Goal: Task Accomplishment & Management: Use online tool/utility

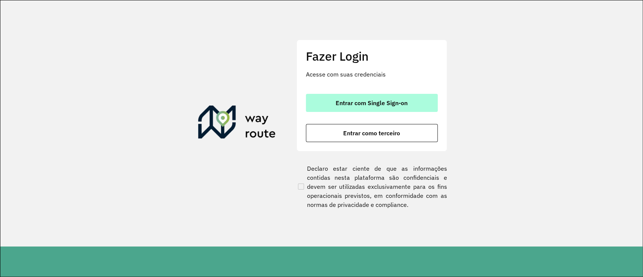
click at [375, 109] on button "Entrar com Single Sign-on" at bounding box center [372, 103] width 132 height 18
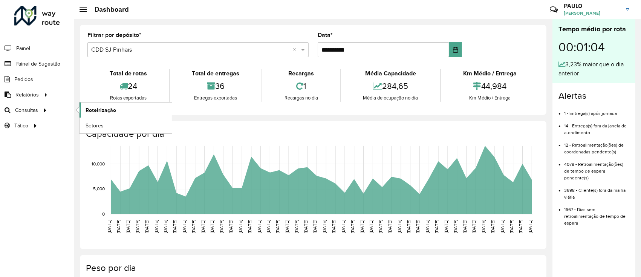
click at [100, 108] on span "Roteirização" at bounding box center [101, 110] width 31 height 8
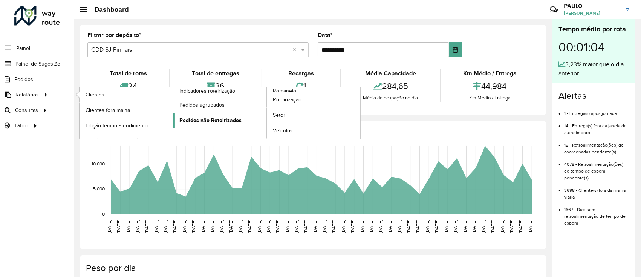
click at [196, 118] on span "Pedidos não Roteirizados" at bounding box center [210, 120] width 62 height 8
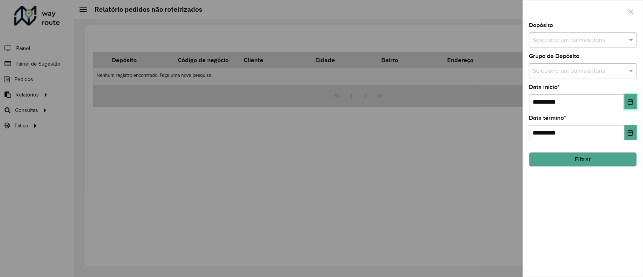
click at [626, 99] on button "Choose Date" at bounding box center [631, 101] width 12 height 15
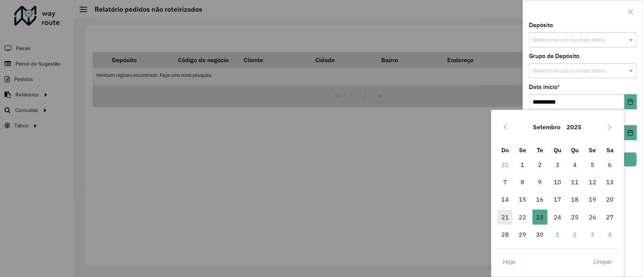
click at [508, 213] on span "21" at bounding box center [505, 217] width 15 height 15
type input "**********"
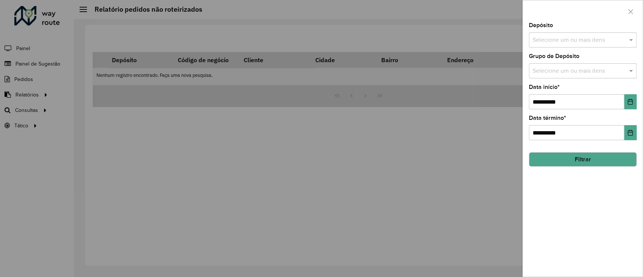
click at [626, 32] on div "Depósito Selecione um ou mais itens" at bounding box center [583, 35] width 108 height 25
click at [624, 34] on div "Selecione um ou mais itens" at bounding box center [583, 39] width 108 height 15
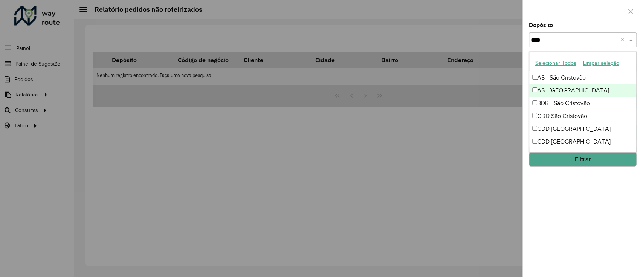
type input "*****"
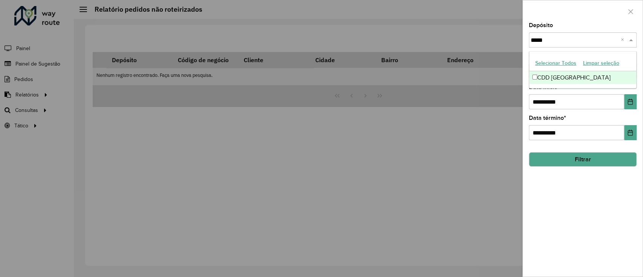
click at [559, 79] on div "CDD [GEOGRAPHIC_DATA]" at bounding box center [583, 77] width 107 height 13
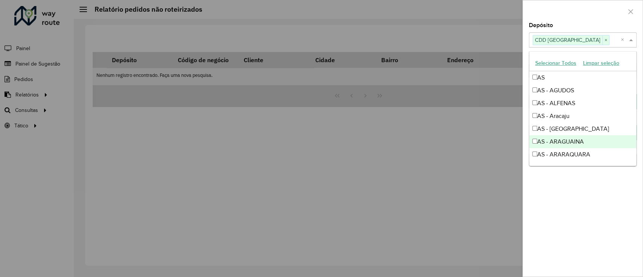
click at [596, 189] on div "**********" at bounding box center [583, 150] width 120 height 254
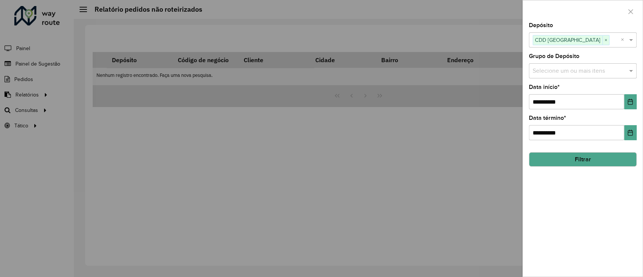
click at [587, 165] on button "Filtrar" at bounding box center [583, 159] width 108 height 14
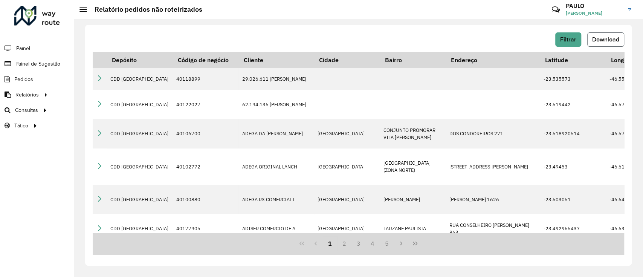
click at [613, 38] on span "Download" at bounding box center [606, 39] width 27 height 6
click at [564, 37] on span "Filtrar" at bounding box center [568, 39] width 16 height 6
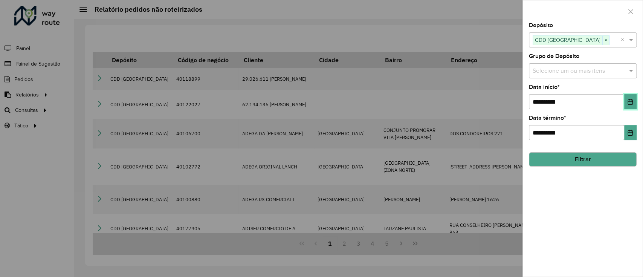
click at [631, 101] on icon "Choose Date" at bounding box center [631, 102] width 6 height 6
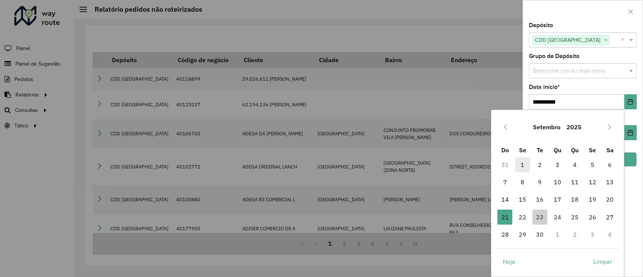
click at [522, 162] on span "1" at bounding box center [522, 164] width 15 height 15
type input "**********"
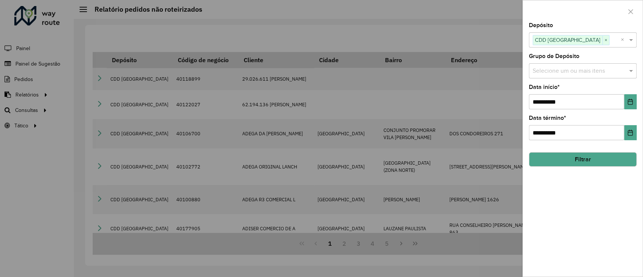
click at [591, 156] on button "Filtrar" at bounding box center [583, 159] width 108 height 14
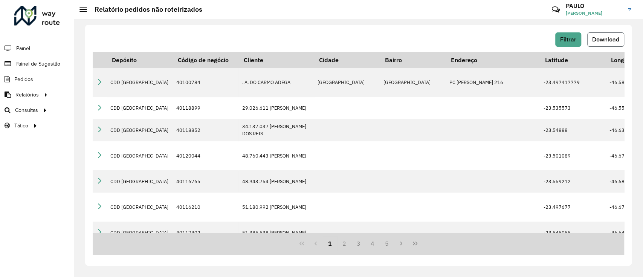
click at [599, 41] on span "Download" at bounding box center [606, 39] width 27 height 6
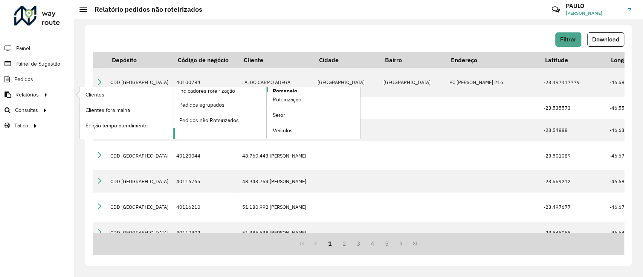
click at [287, 90] on span "Romaneio" at bounding box center [285, 91] width 25 height 8
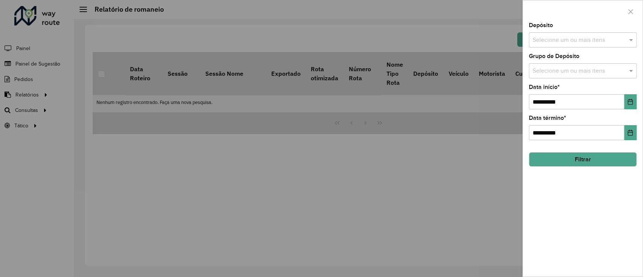
click at [600, 39] on input "text" at bounding box center [579, 40] width 96 height 9
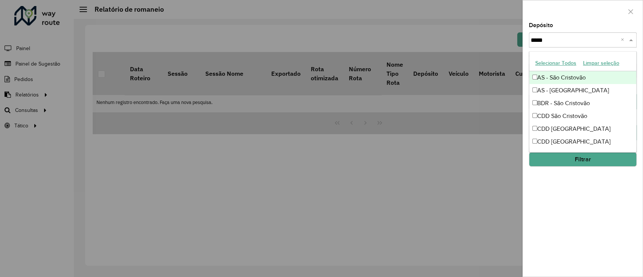
type input "******"
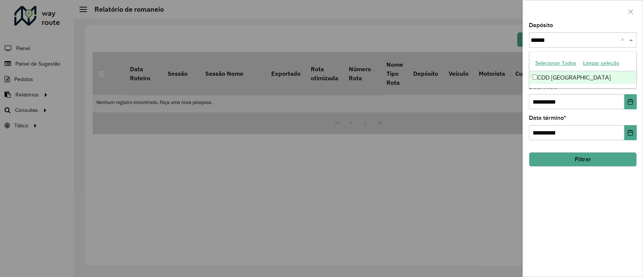
click at [586, 77] on div "CDD [GEOGRAPHIC_DATA]" at bounding box center [583, 77] width 107 height 13
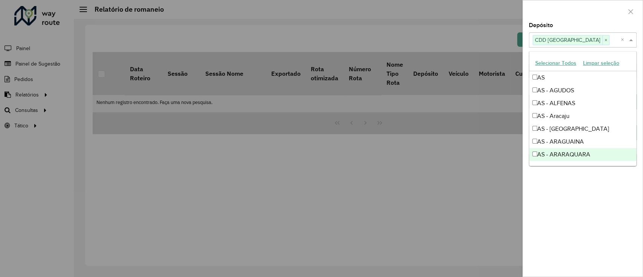
click at [590, 183] on div "**********" at bounding box center [583, 150] width 120 height 254
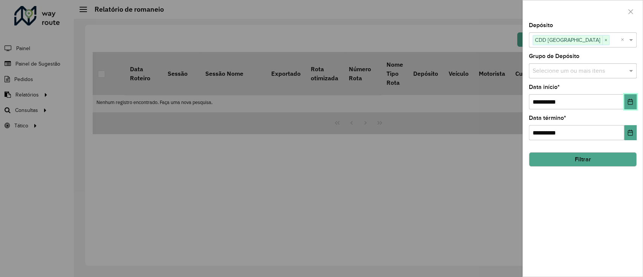
click at [630, 99] on icon "Choose Date" at bounding box center [631, 102] width 6 height 6
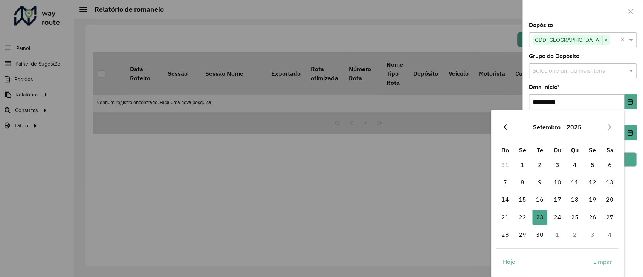
click at [507, 122] on button "Previous Month" at bounding box center [505, 127] width 12 height 12
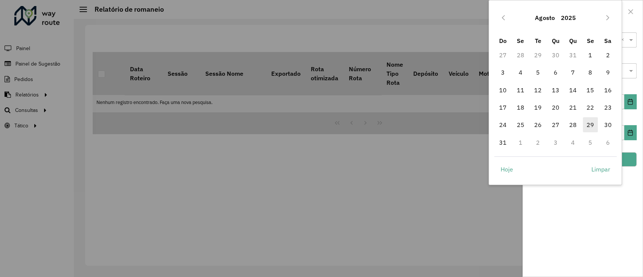
click at [590, 124] on span "29" at bounding box center [590, 124] width 15 height 15
type input "**********"
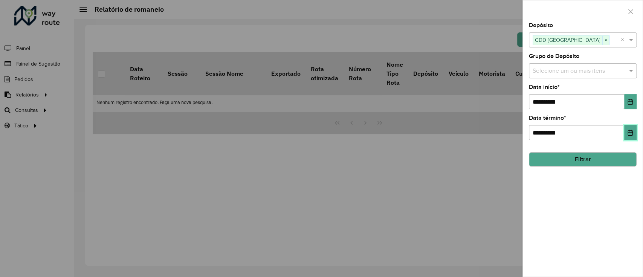
click at [628, 132] on icon "Choose Date" at bounding box center [630, 133] width 5 height 6
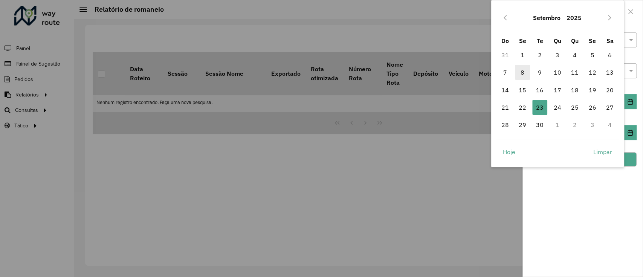
click at [519, 74] on span "8" at bounding box center [522, 72] width 15 height 15
type input "**********"
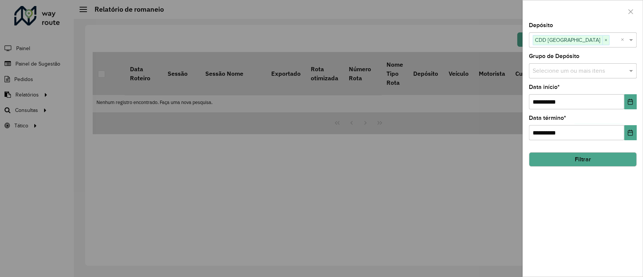
click at [591, 158] on button "Filtrar" at bounding box center [583, 159] width 108 height 14
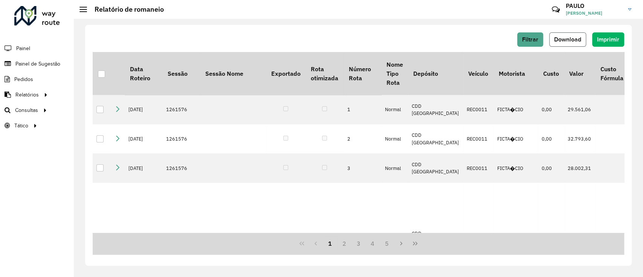
click at [568, 36] on span "Download" at bounding box center [567, 39] width 27 height 6
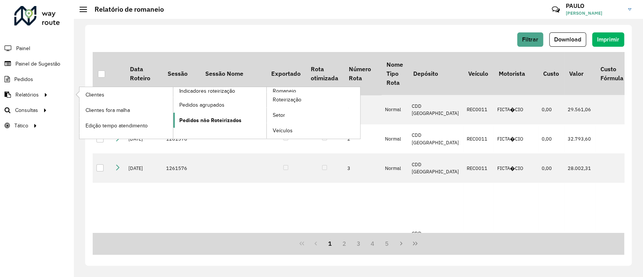
click at [215, 118] on span "Pedidos não Roteirizados" at bounding box center [210, 120] width 62 height 8
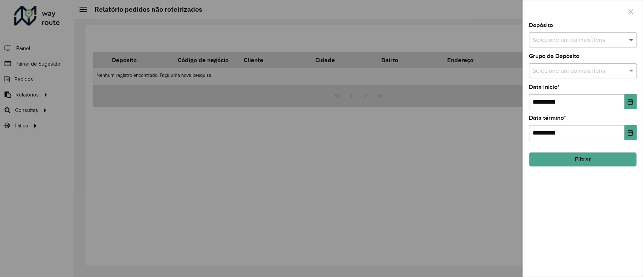
click at [628, 41] on span at bounding box center [632, 39] width 9 height 9
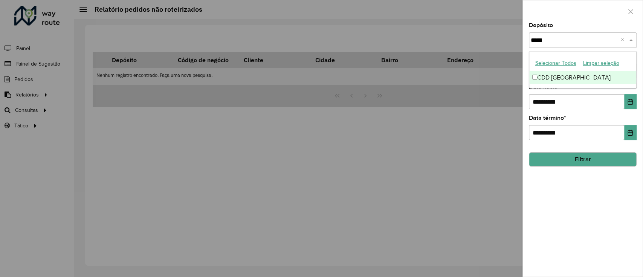
type input "******"
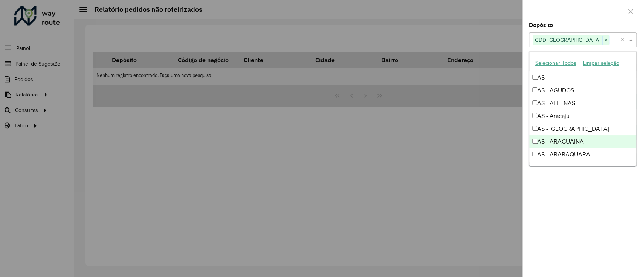
click at [609, 194] on div "**********" at bounding box center [583, 150] width 120 height 254
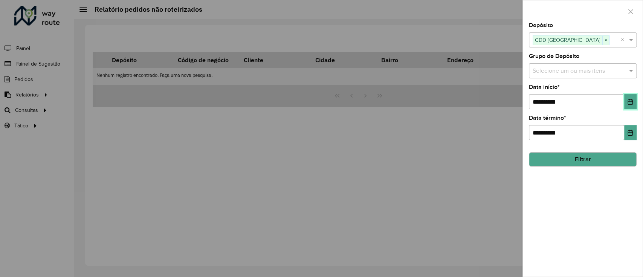
click at [627, 107] on button "Choose Date" at bounding box center [631, 101] width 12 height 15
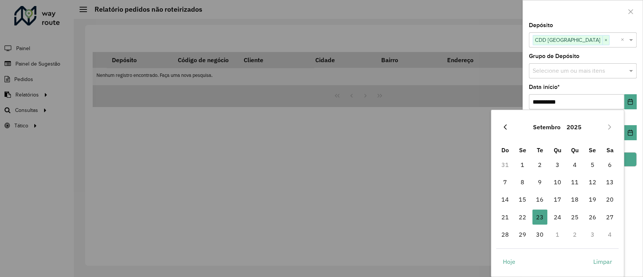
click at [503, 123] on button "Previous Month" at bounding box center [505, 127] width 12 height 12
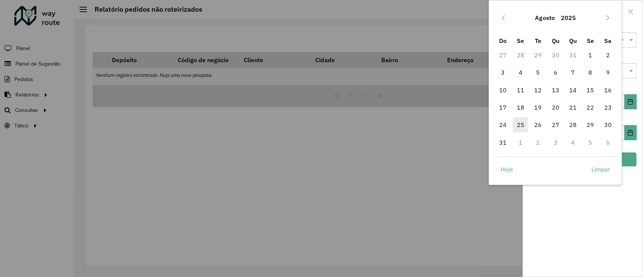
click at [523, 125] on span "25" at bounding box center [520, 124] width 15 height 15
type input "**********"
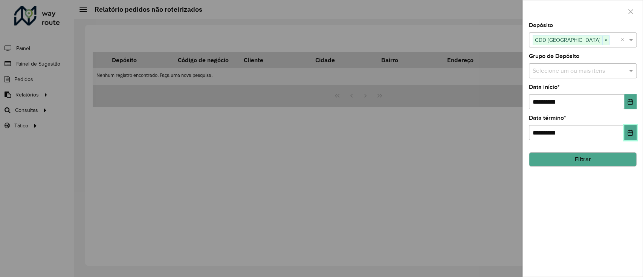
click at [632, 133] on icon "Choose Date" at bounding box center [631, 133] width 6 height 6
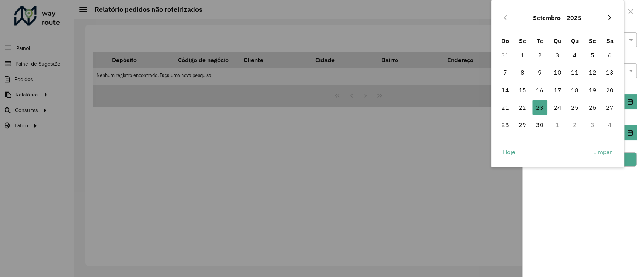
click at [609, 20] on icon "Next Month" at bounding box center [610, 18] width 6 height 6
click at [508, 16] on button "Previous Month" at bounding box center [505, 18] width 12 height 12
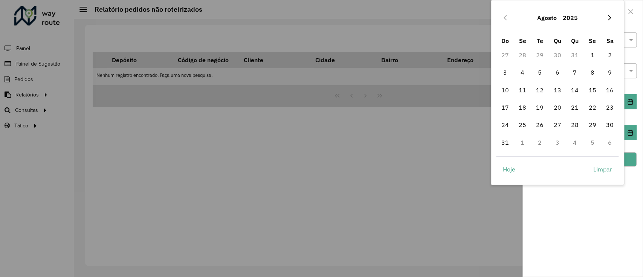
click at [607, 20] on icon "Next Month" at bounding box center [610, 18] width 6 height 6
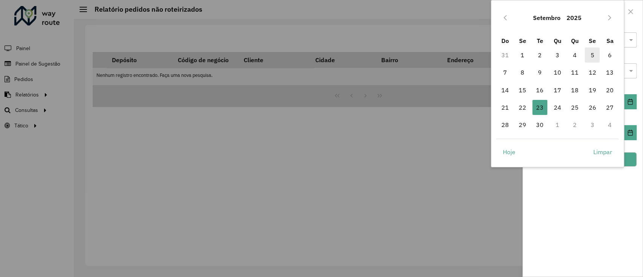
click at [590, 54] on span "5" at bounding box center [592, 54] width 15 height 15
type input "**********"
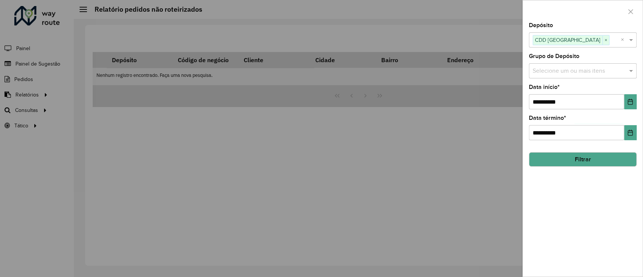
click at [597, 161] on button "Filtrar" at bounding box center [583, 159] width 108 height 14
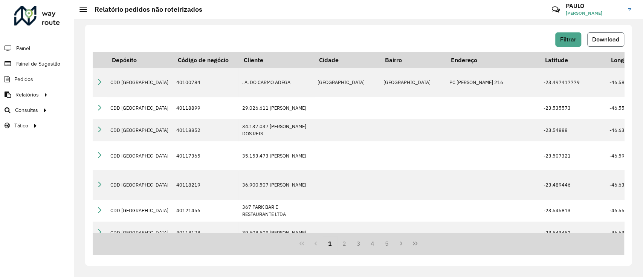
click at [606, 42] on span "Download" at bounding box center [606, 39] width 27 height 6
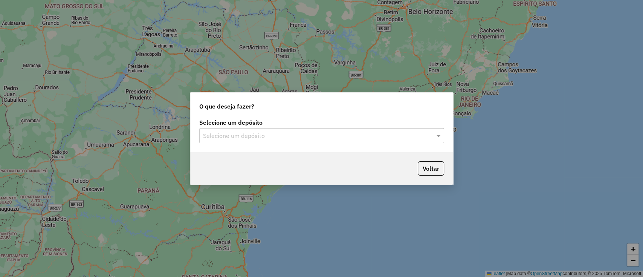
click at [426, 133] on div at bounding box center [321, 136] width 245 height 10
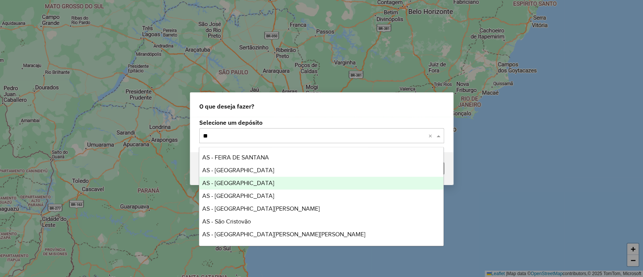
type input "***"
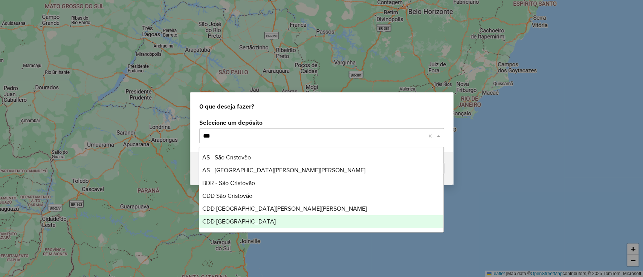
click at [256, 217] on div "CDD [GEOGRAPHIC_DATA]" at bounding box center [321, 221] width 244 height 13
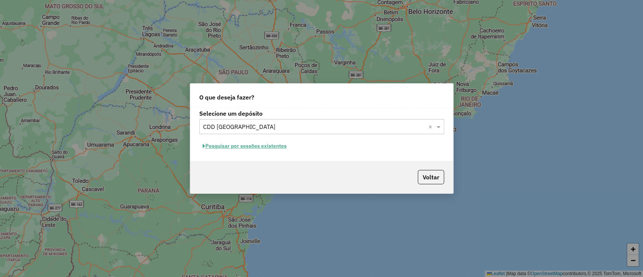
click at [272, 141] on button "Pesquisar por sessões existentes" at bounding box center [244, 146] width 91 height 12
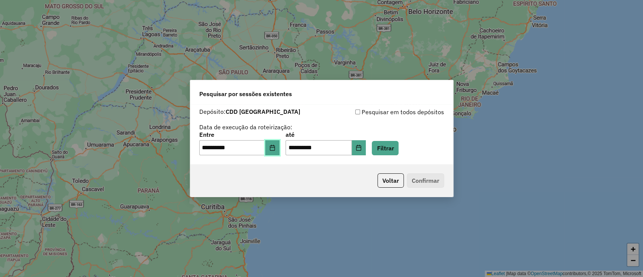
click at [279, 151] on button "Choose Date" at bounding box center [272, 147] width 14 height 15
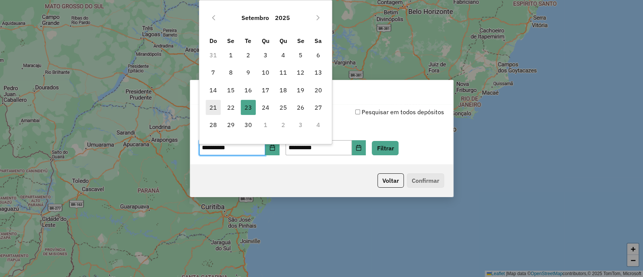
click at [219, 104] on span "21" at bounding box center [213, 107] width 15 height 15
type input "**********"
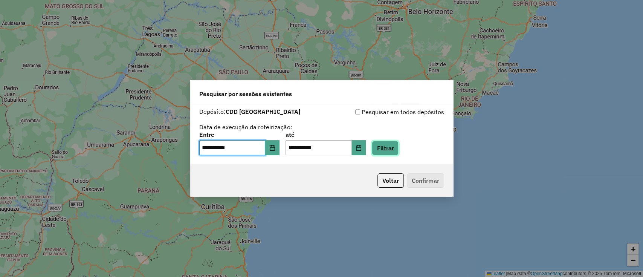
click at [395, 146] on button "Filtrar" at bounding box center [385, 148] width 27 height 14
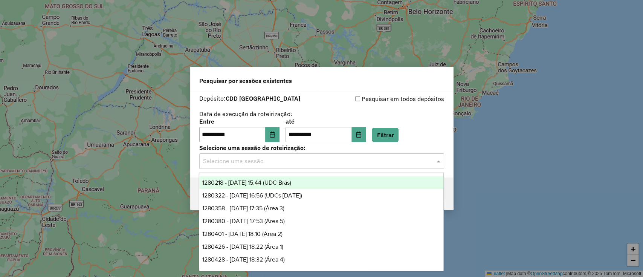
click at [323, 161] on input "text" at bounding box center [314, 161] width 222 height 9
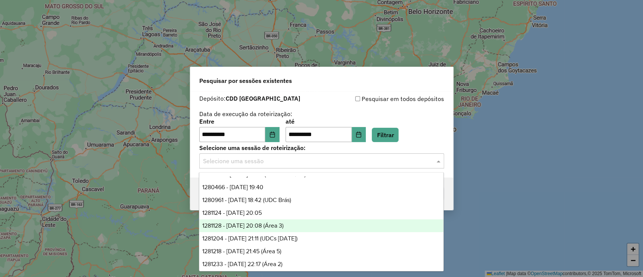
scroll to position [140, 0]
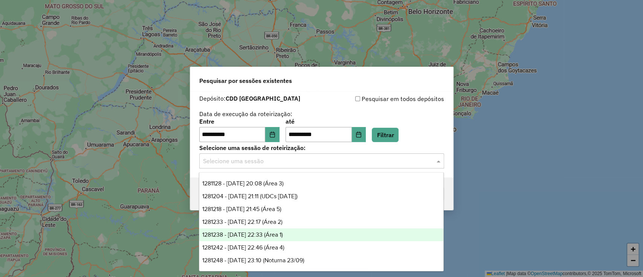
click at [271, 231] on span "1281238 - 23/09/2025 22:33 (Área 1)" at bounding box center [242, 234] width 81 height 6
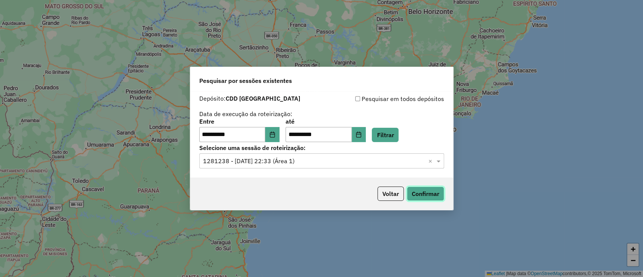
click at [430, 191] on button "Confirmar" at bounding box center [425, 194] width 37 height 14
click at [275, 133] on icon "Choose Date" at bounding box center [272, 135] width 5 height 6
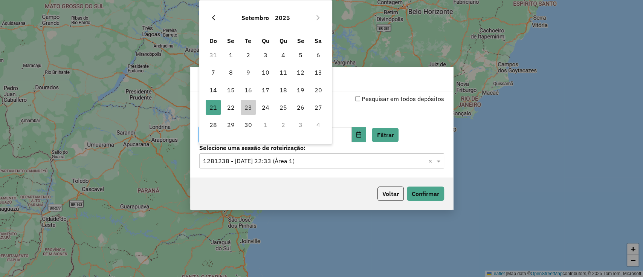
click at [216, 17] on icon "Previous Month" at bounding box center [214, 18] width 6 height 6
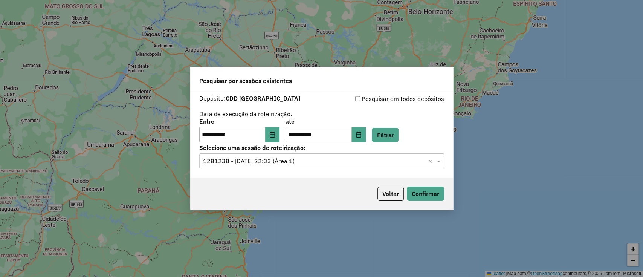
click at [363, 121] on label "até" at bounding box center [326, 121] width 80 height 9
click at [280, 137] on button "Choose Date" at bounding box center [272, 134] width 14 height 15
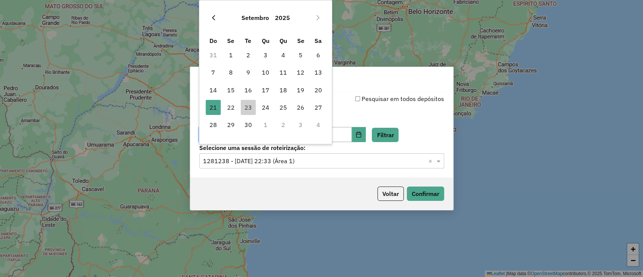
click at [213, 15] on icon "Previous Month" at bounding box center [214, 18] width 6 height 6
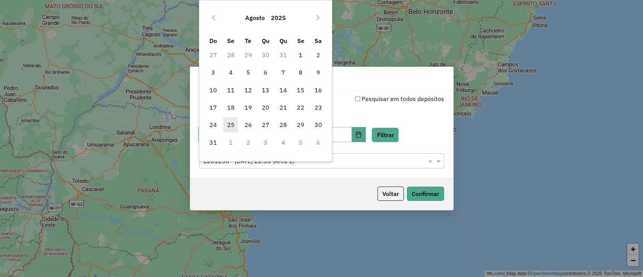
click at [234, 122] on span "25" at bounding box center [230, 124] width 15 height 15
type input "**********"
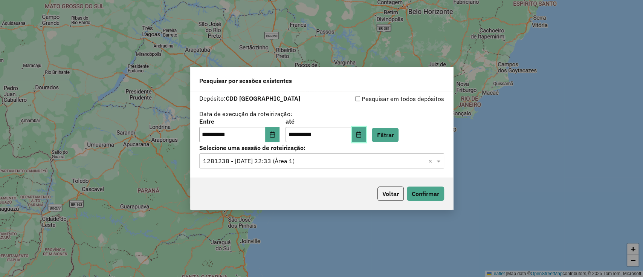
click at [366, 139] on button "Choose Date" at bounding box center [359, 134] width 14 height 15
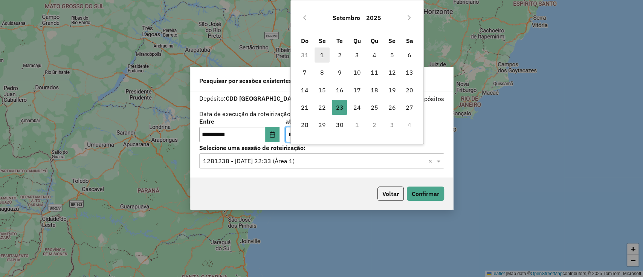
click at [322, 53] on span "1" at bounding box center [322, 54] width 15 height 15
type input "**********"
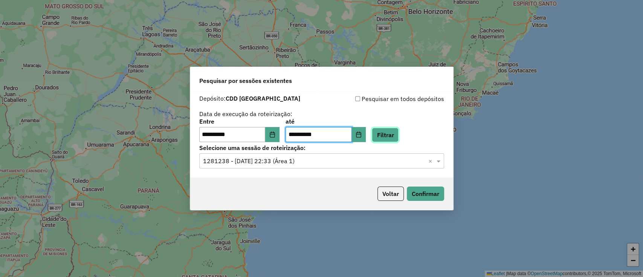
click at [399, 139] on button "Filtrar" at bounding box center [385, 135] width 27 height 14
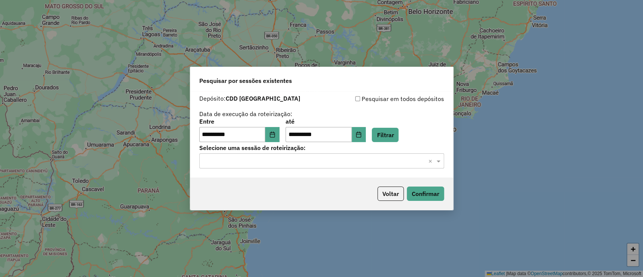
click at [316, 159] on input "text" at bounding box center [314, 161] width 222 height 9
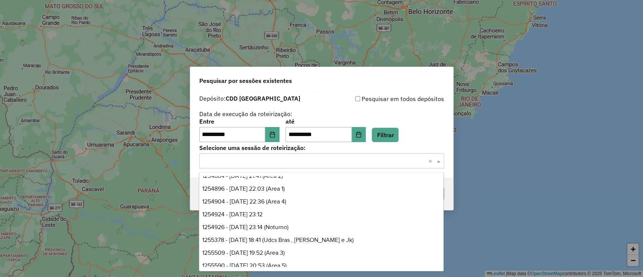
scroll to position [326, 0]
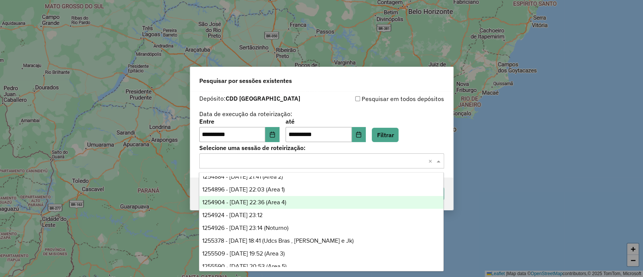
click at [263, 202] on span "1254904 - 28/08/2025 22:36 (Area 4)" at bounding box center [244, 202] width 84 height 6
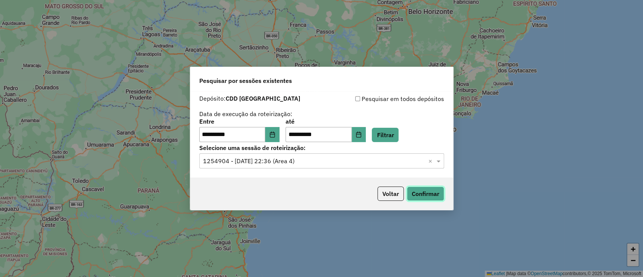
click at [419, 196] on button "Confirmar" at bounding box center [425, 194] width 37 height 14
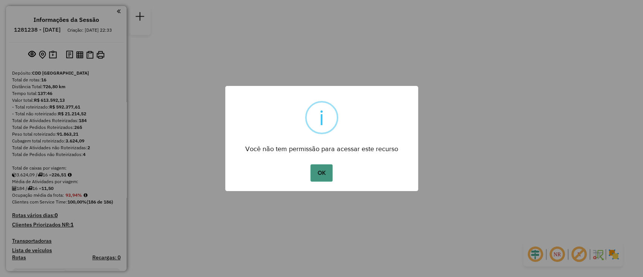
click at [325, 174] on button "OK" at bounding box center [322, 172] width 22 height 17
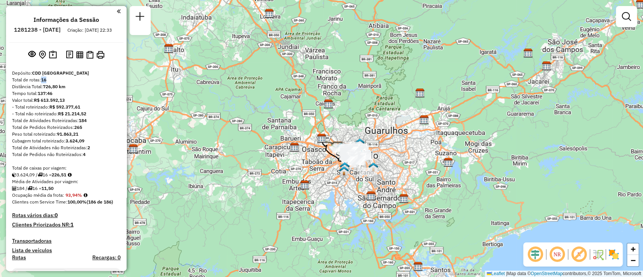
drag, startPoint x: 47, startPoint y: 86, endPoint x: 42, endPoint y: 86, distance: 4.9
click at [42, 83] on strong "16" at bounding box center [43, 80] width 5 height 6
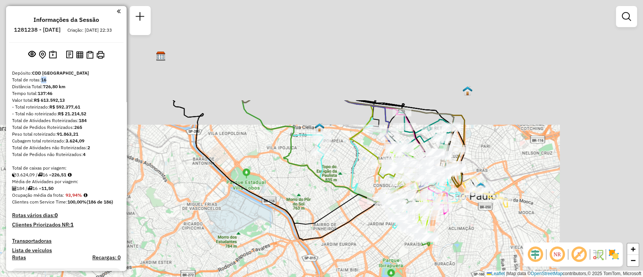
drag, startPoint x: 393, startPoint y: 137, endPoint x: 220, endPoint y: 265, distance: 214.8
click at [220, 265] on div "Janela de atendimento Grade de atendimento Capacidade Transportadoras Veículos …" at bounding box center [321, 138] width 643 height 277
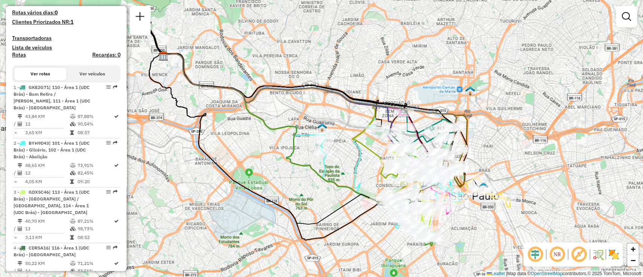
scroll to position [244, 0]
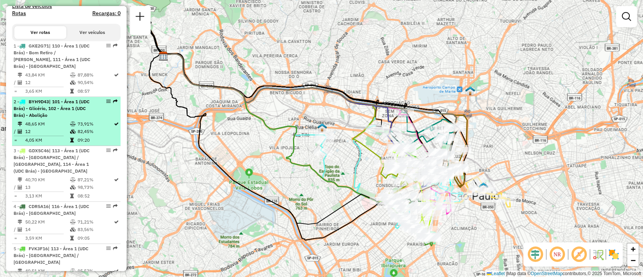
click at [45, 107] on span "| 101 - Área 1 (UDC Brás) - Glicério, 102 - Área 1 (UDC Brás) - Abolição" at bounding box center [52, 108] width 76 height 19
select select "**********"
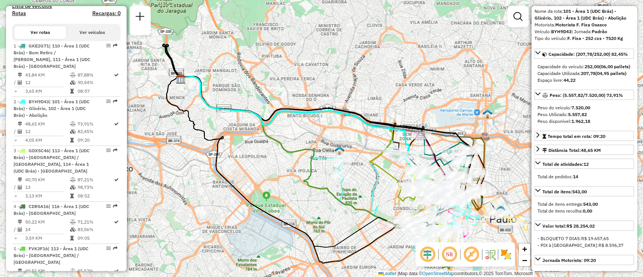
scroll to position [34, 0]
drag, startPoint x: 576, startPoint y: 95, endPoint x: 565, endPoint y: 95, distance: 11.7
click at [565, 83] on strong "44,22" at bounding box center [570, 80] width 12 height 6
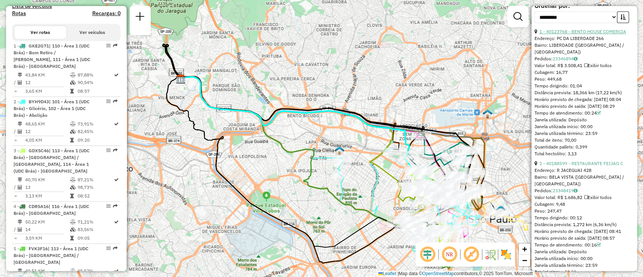
scroll to position [365, 0]
drag, startPoint x: 616, startPoint y: 50, endPoint x: 556, endPoint y: 49, distance: 60.7
click at [556, 41] on div "Endereço: PC DA LIBERDADE 266" at bounding box center [585, 37] width 100 height 7
click at [578, 60] on icon at bounding box center [576, 57] width 4 height 5
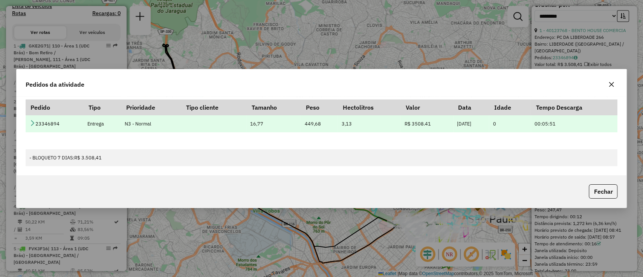
click at [30, 125] on icon at bounding box center [32, 123] width 6 height 6
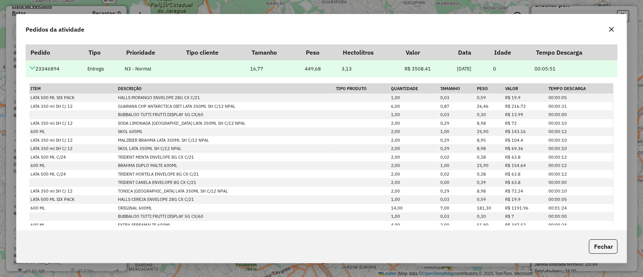
drag, startPoint x: 151, startPoint y: 70, endPoint x: 121, endPoint y: 68, distance: 30.2
click at [121, 68] on td "N3 - Normal" at bounding box center [151, 68] width 60 height 17
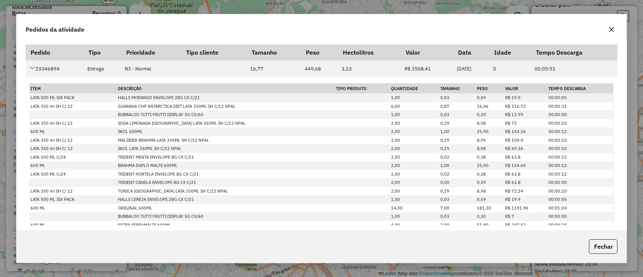
click at [610, 32] on icon "button" at bounding box center [612, 29] width 6 height 6
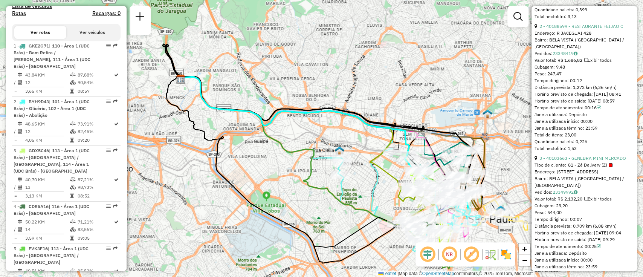
scroll to position [505, 0]
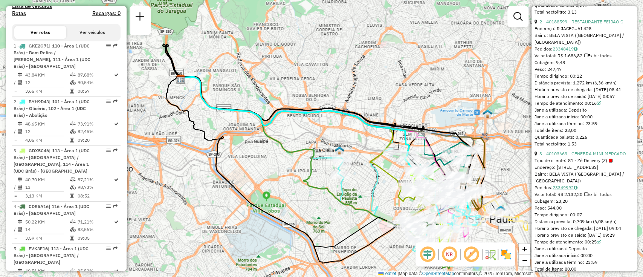
click at [578, 190] on icon at bounding box center [576, 187] width 4 height 5
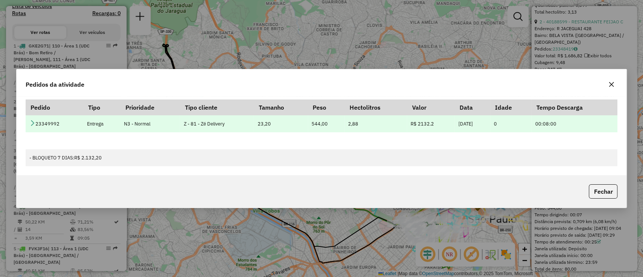
drag, startPoint x: 222, startPoint y: 125, endPoint x: 181, endPoint y: 122, distance: 41.6
click at [181, 122] on td "Z - 81 - Zé Delivery" at bounding box center [217, 123] width 74 height 17
drag, startPoint x: 105, startPoint y: 125, endPoint x: 84, endPoint y: 126, distance: 20.4
click at [84, 126] on td "Entrega" at bounding box center [101, 123] width 37 height 17
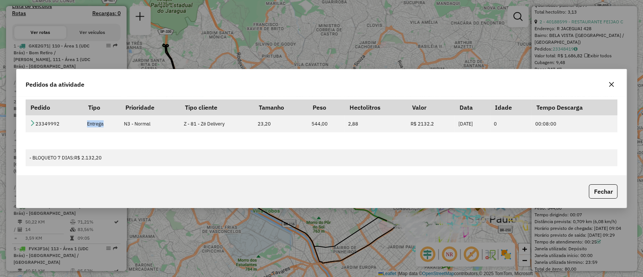
click at [609, 87] on icon "button" at bounding box center [612, 84] width 6 height 6
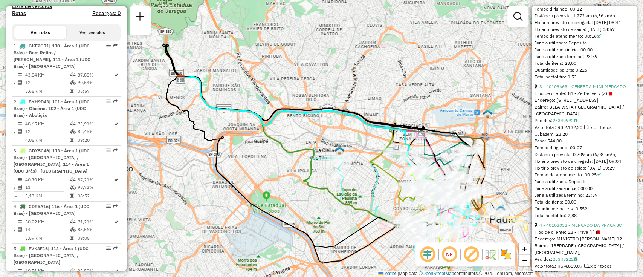
scroll to position [598, 0]
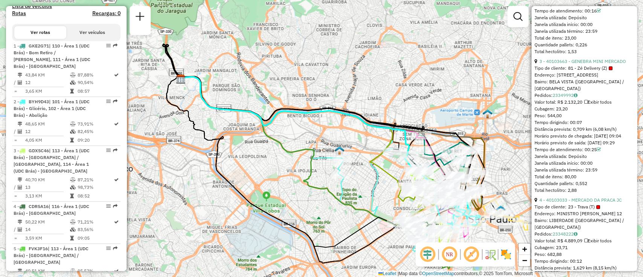
click at [452, 254] on em at bounding box center [450, 254] width 18 height 18
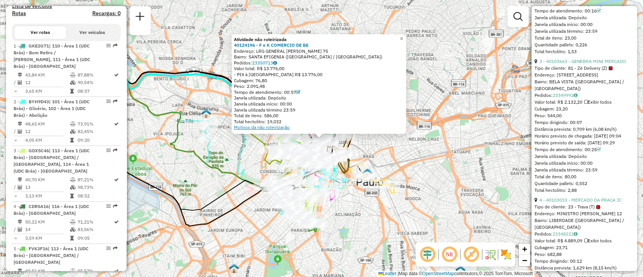
click at [284, 129] on link "Motivos da não roteirização" at bounding box center [262, 127] width 56 height 6
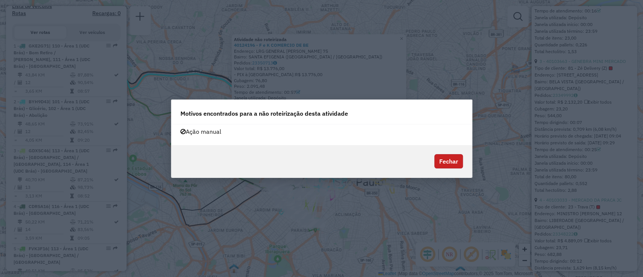
click at [457, 156] on button "Fechar" at bounding box center [449, 161] width 29 height 14
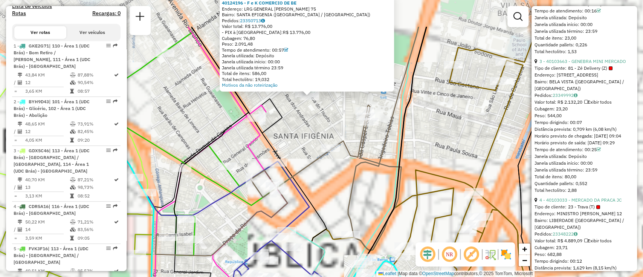
drag, startPoint x: 301, startPoint y: 74, endPoint x: 316, endPoint y: 128, distance: 56.4
click at [316, 128] on div "Atividade não roteirizada 40124196 - F e K COMERCIO DE BE Endereço: LRG GENERAL…" at bounding box center [321, 138] width 643 height 277
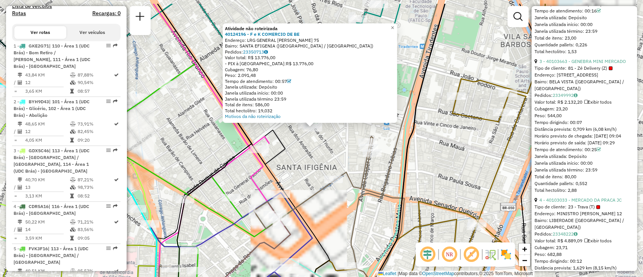
drag, startPoint x: 319, startPoint y: 112, endPoint x: 322, endPoint y: 143, distance: 31.4
click at [322, 143] on div "Atividade não roteirizada 40124196 - F e K COMERCIO DE BE Endereço: LRG GENERAL…" at bounding box center [321, 138] width 643 height 277
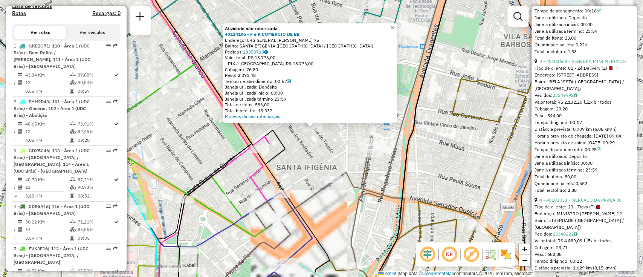
click at [322, 143] on div "Atividade não roteirizada 40124196 - F e K COMERCIO DE BE Endereço: LRG GENERAL…" at bounding box center [321, 138] width 643 height 277
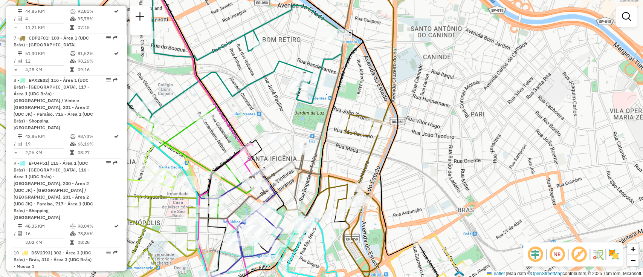
scroll to position [547, 0]
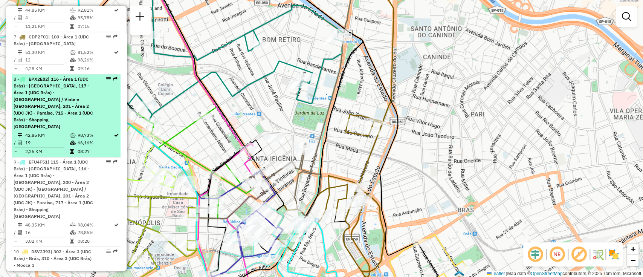
click at [68, 80] on span "| 116 - Área 1 (UDC Brás) - Bela Vista, 117 - Área 1 (UDC Brás) - Treze de Maio…" at bounding box center [54, 102] width 80 height 53
select select "**********"
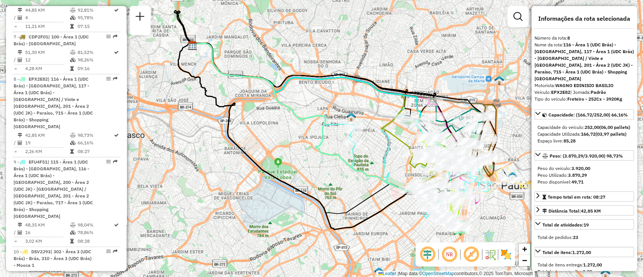
click at [495, 259] on img at bounding box center [490, 254] width 12 height 12
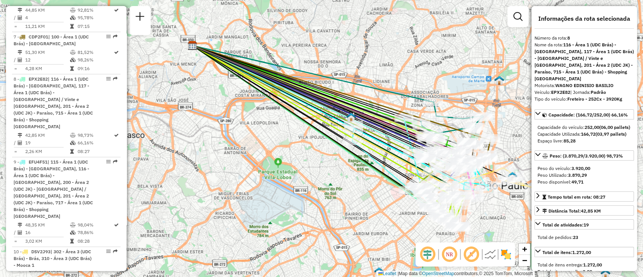
click at [487, 256] on img at bounding box center [490, 254] width 12 height 12
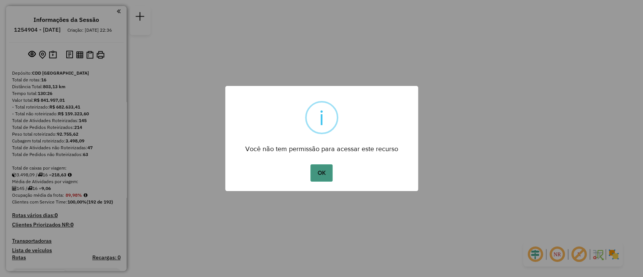
click at [323, 177] on button "OK" at bounding box center [322, 172] width 22 height 17
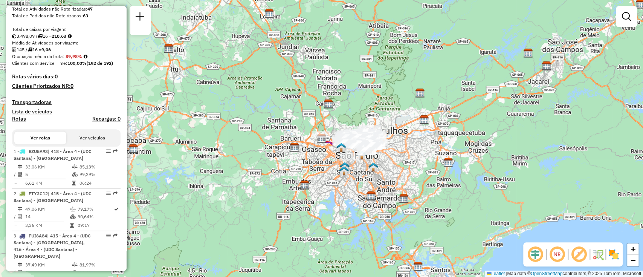
scroll to position [138, 0]
click at [60, 90] on h4 "Clientes Priorizados NR: 0" at bounding box center [66, 86] width 109 height 6
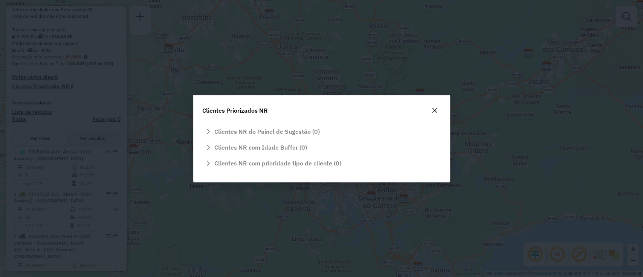
click at [438, 113] on button "button" at bounding box center [435, 110] width 12 height 12
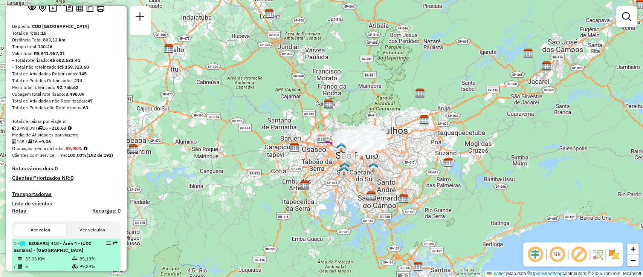
scroll to position [29, 0]
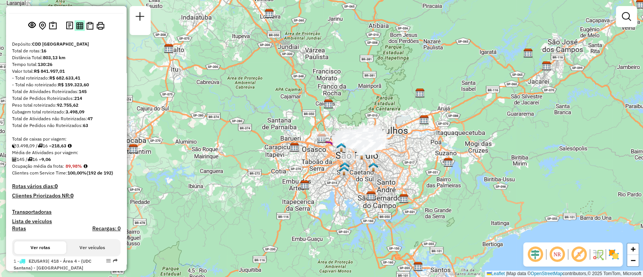
click at [76, 29] on img at bounding box center [79, 25] width 7 height 7
click at [564, 259] on em at bounding box center [557, 254] width 18 height 18
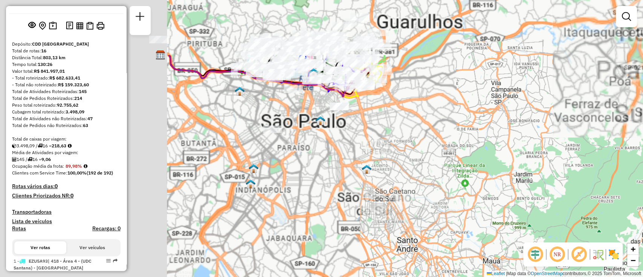
drag, startPoint x: 344, startPoint y: 132, endPoint x: 534, endPoint y: 214, distance: 207.1
click at [534, 214] on div "Janela de atendimento Grade de atendimento Capacidade Transportadoras Veículos …" at bounding box center [321, 138] width 643 height 277
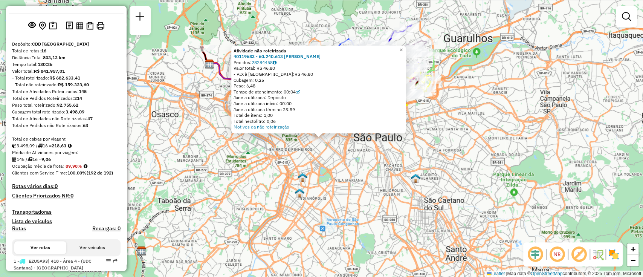
click at [183, 95] on div "Atividade não roteirizada 40119683 - 60.240.613 ALEXANDRE ARAUJO DE SOUZA Pedid…" at bounding box center [321, 138] width 643 height 277
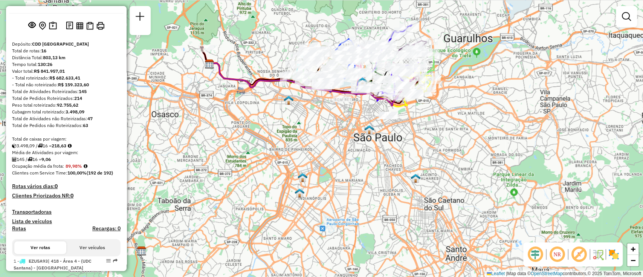
click at [577, 255] on em at bounding box center [579, 254] width 18 height 18
click at [559, 253] on em at bounding box center [557, 254] width 18 height 18
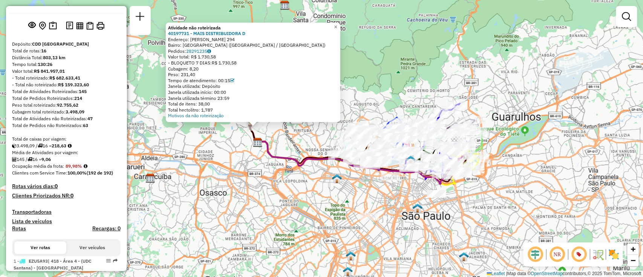
drag, startPoint x: 377, startPoint y: 152, endPoint x: 282, endPoint y: 128, distance: 98.1
click at [282, 128] on div "Atividade não roteirizada 40197731 - MAIS DISTRIBUIDORA D Endereço: JOAO HENRIQ…" at bounding box center [321, 138] width 643 height 277
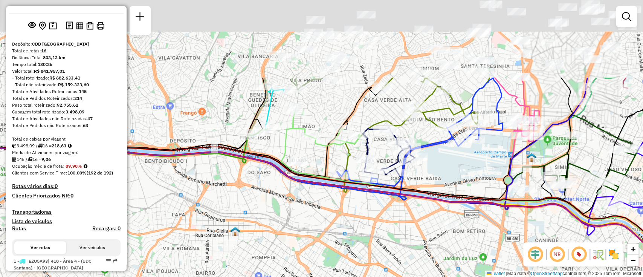
drag, startPoint x: 338, startPoint y: 156, endPoint x: 329, endPoint y: 261, distance: 105.6
click at [329, 261] on div "Atividade não roteirizada 40197731 - MAIS DISTRIBUIDORA D Endereço: JOAO HENRIQ…" at bounding box center [321, 138] width 643 height 277
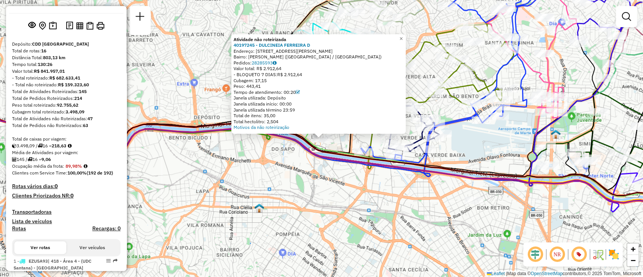
click at [302, 167] on div "Atividade não roteirizada 40197245 - DULCINEIA FERREIRA D Endereço: RUA SAMPAIO…" at bounding box center [321, 138] width 643 height 277
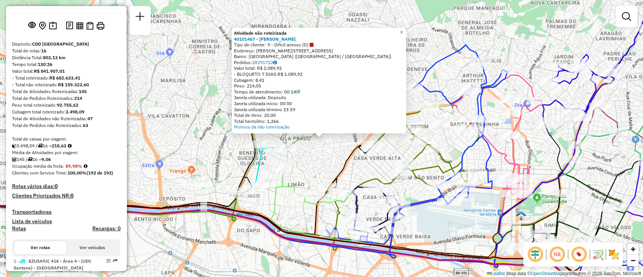
click at [337, 149] on div "Atividade não roteirizada 40101467 - GILDENEZ LINS CORNEL Tipo de cliente: 9 - …" at bounding box center [321, 138] width 643 height 277
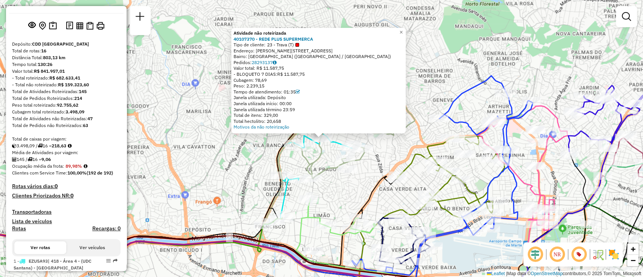
click at [239, 151] on div "Atividade não roteirizada 40107370 - REDE PLUS SUPERMERCA Tipo de cliente: 23 -…" at bounding box center [321, 138] width 643 height 277
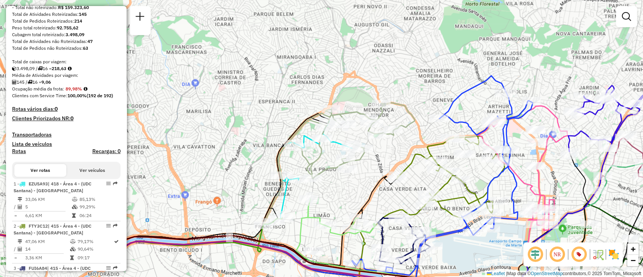
scroll to position [114, 0]
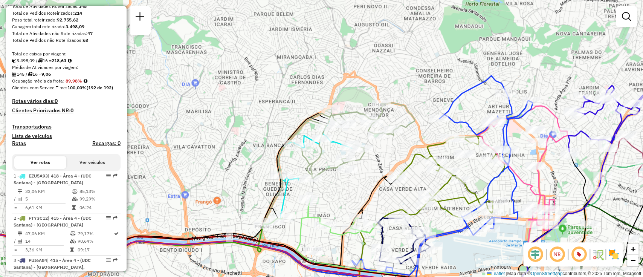
click at [63, 114] on h4 "Clientes Priorizados NR: 0" at bounding box center [66, 110] width 109 height 6
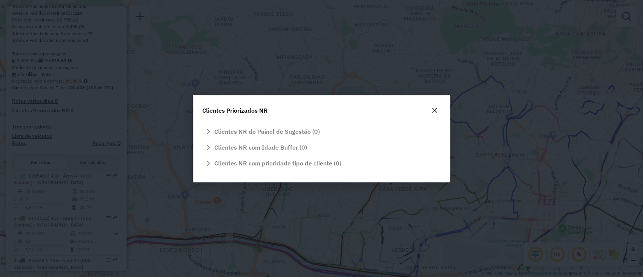
click at [209, 129] on div "Clientes NR do Painel de Sugestão (0)" at bounding box center [321, 133] width 239 height 15
click at [210, 148] on div "Clientes NR com Idade Buffer (0)" at bounding box center [321, 148] width 239 height 15
click at [209, 165] on div "Clientes NR com prioridade tipo de cliente (0)" at bounding box center [321, 164] width 239 height 15
click at [435, 111] on icon "button" at bounding box center [435, 110] width 5 height 5
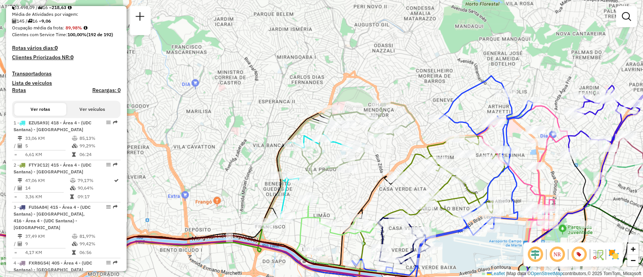
scroll to position [168, 0]
click at [621, 19] on link at bounding box center [626, 16] width 15 height 15
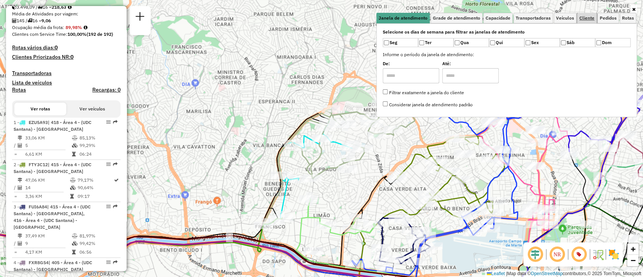
click at [585, 19] on span "Cliente" at bounding box center [587, 18] width 15 height 5
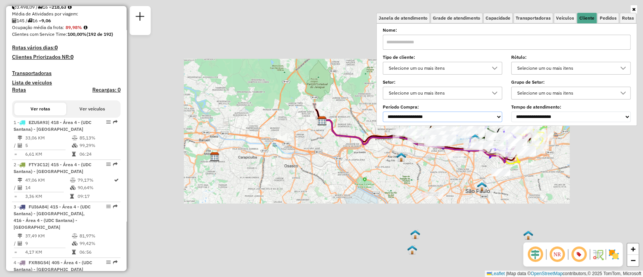
click at [448, 117] on select "**********" at bounding box center [442, 117] width 119 height 11
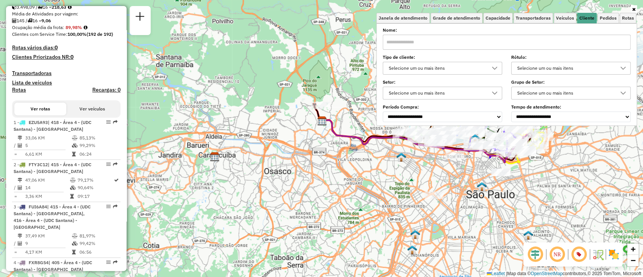
click at [415, 41] on input "text" at bounding box center [507, 42] width 248 height 15
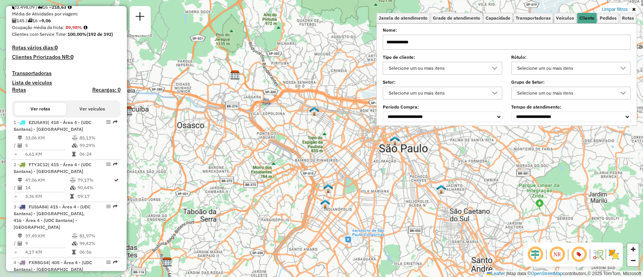
drag, startPoint x: 494, startPoint y: 150, endPoint x: 395, endPoint y: 117, distance: 104.5
click at [395, 117] on div "Limpar filtros Janela de atendimento Grade de atendimento Capacidade Transporta…" at bounding box center [321, 138] width 643 height 277
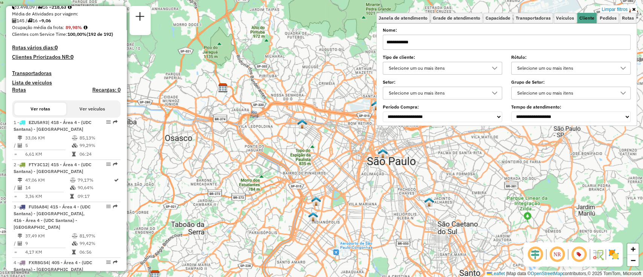
click at [459, 47] on input "**********" at bounding box center [507, 42] width 248 height 15
type input "**********"
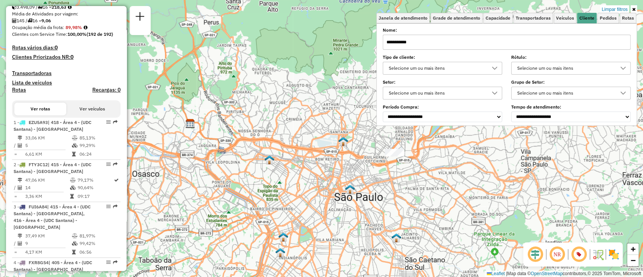
drag, startPoint x: 451, startPoint y: 162, endPoint x: 418, endPoint y: 198, distance: 48.6
click at [418, 198] on div "Limpar filtros Janela de atendimento Grade de atendimento Capacidade Transporta…" at bounding box center [321, 138] width 643 height 277
click at [603, 20] on span "Pedidos" at bounding box center [608, 18] width 17 height 5
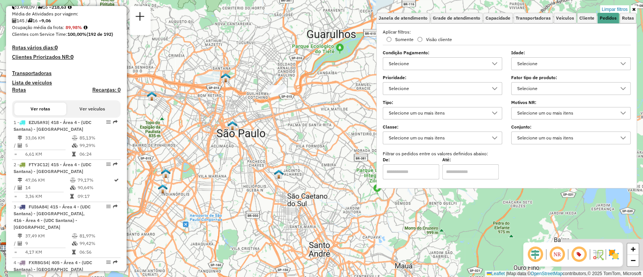
drag, startPoint x: 310, startPoint y: 126, endPoint x: 193, endPoint y: 62, distance: 133.7
click at [193, 62] on div "Limpar filtros Janela de atendimento Grade de atendimento Capacidade Transporta…" at bounding box center [321, 138] width 643 height 277
click at [276, 95] on div "Limpar filtros Janela de atendimento Grade de atendimento Capacidade Transporta…" at bounding box center [321, 138] width 643 height 277
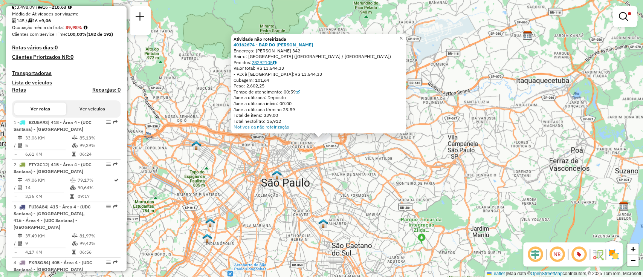
click at [277, 63] on icon at bounding box center [275, 62] width 4 height 5
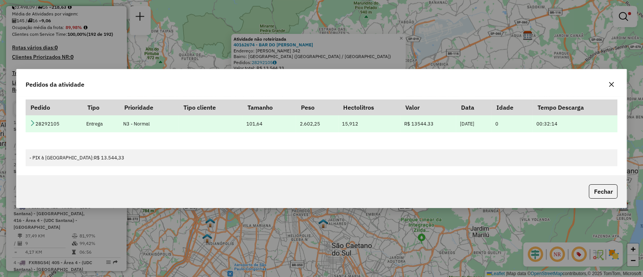
click at [30, 126] on link at bounding box center [32, 124] width 6 height 6
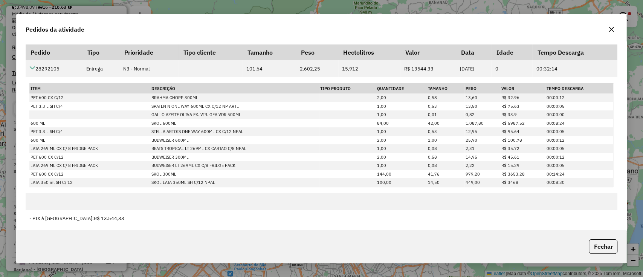
click at [615, 30] on button "button" at bounding box center [612, 29] width 12 height 12
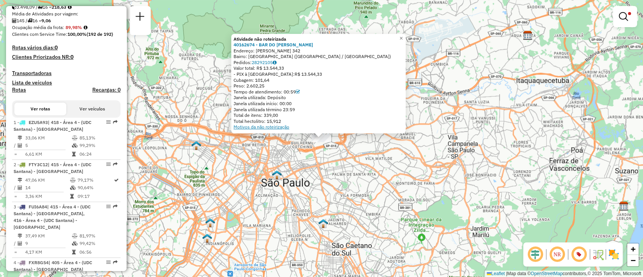
click at [283, 129] on link "Motivos da não roteirização" at bounding box center [262, 127] width 56 height 6
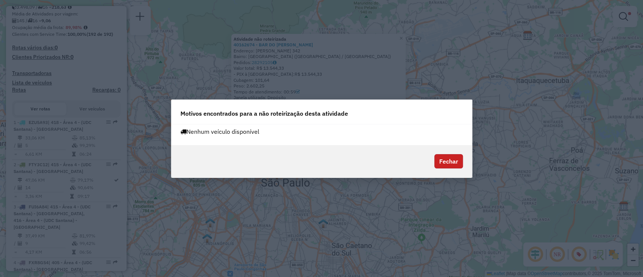
click at [457, 159] on button "Fechar" at bounding box center [449, 161] width 29 height 14
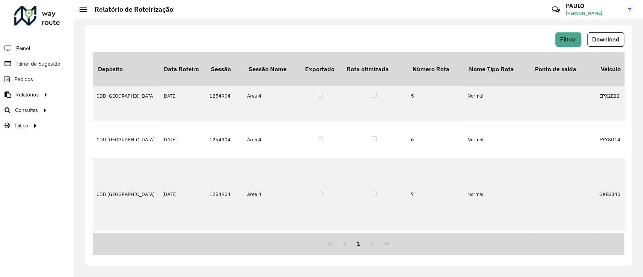
scroll to position [155, 0]
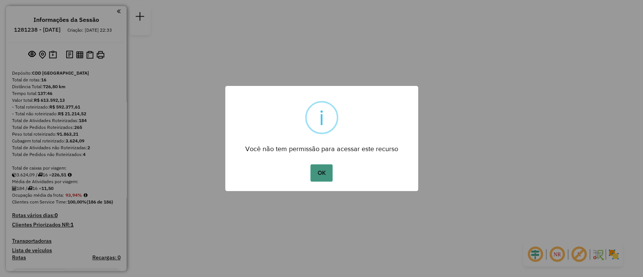
click at [329, 168] on button "OK" at bounding box center [322, 172] width 22 height 17
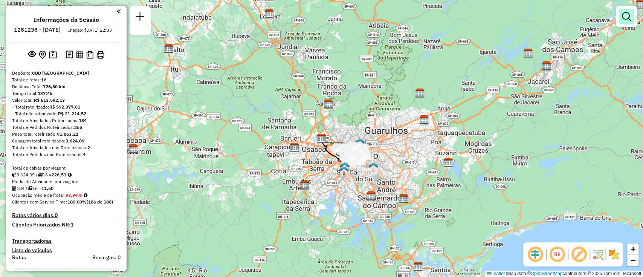
click at [623, 21] on link at bounding box center [626, 16] width 15 height 15
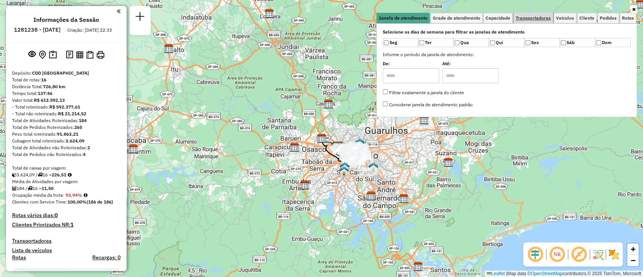
click at [531, 18] on span "Transportadoras" at bounding box center [533, 18] width 35 height 5
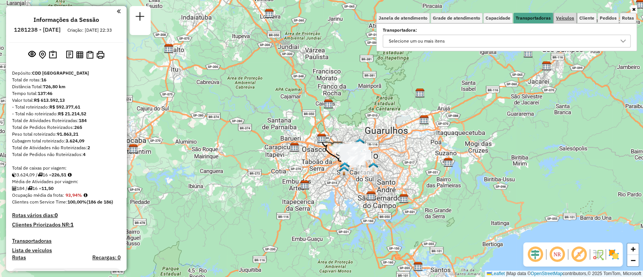
click at [566, 17] on span "Veículos" at bounding box center [565, 18] width 18 height 5
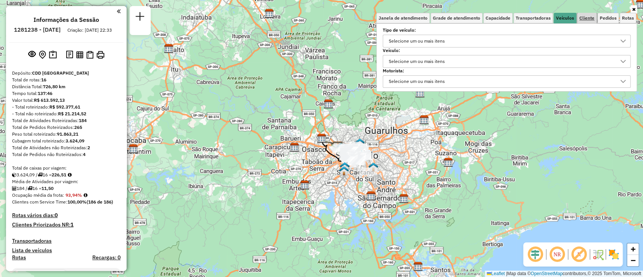
click at [584, 17] on span "Cliente" at bounding box center [587, 18] width 15 height 5
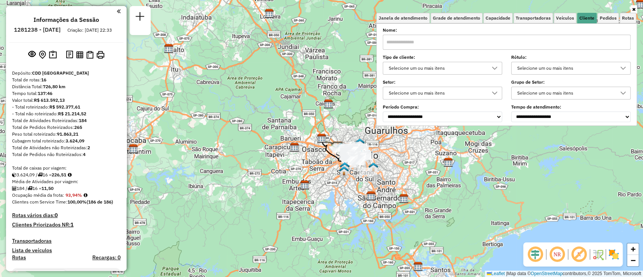
click at [576, 42] on input "text" at bounding box center [507, 42] width 248 height 15
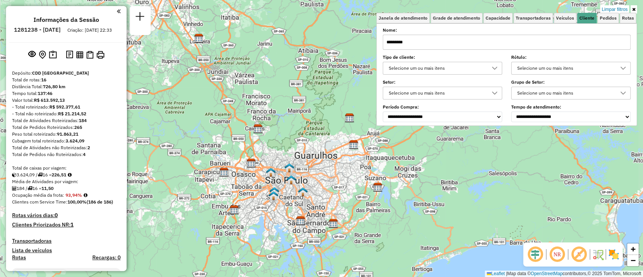
drag, startPoint x: 470, startPoint y: 166, endPoint x: 400, endPoint y: 191, distance: 74.5
click at [400, 191] on div "Limpar filtros Janela de atendimento Grade de atendimento Capacidade Transporta…" at bounding box center [321, 138] width 643 height 277
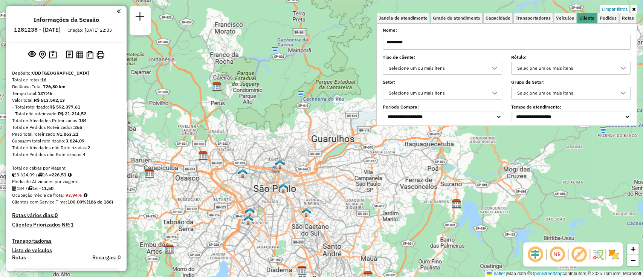
click at [419, 44] on input "*********" at bounding box center [507, 42] width 248 height 15
click at [494, 66] on icon at bounding box center [495, 68] width 6 height 6
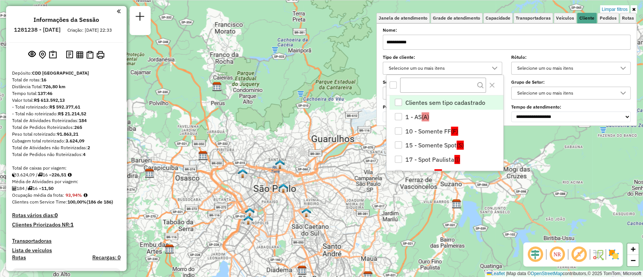
scroll to position [4, 26]
click at [494, 66] on icon at bounding box center [495, 68] width 6 height 6
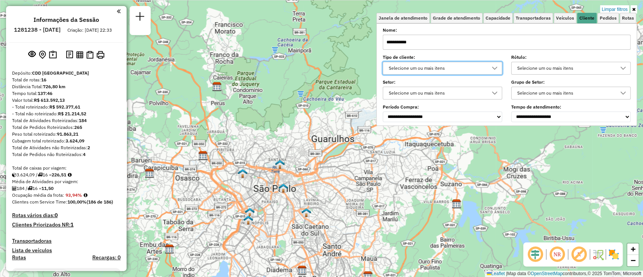
click at [523, 64] on div "Selecione um ou mais itens" at bounding box center [565, 68] width 101 height 12
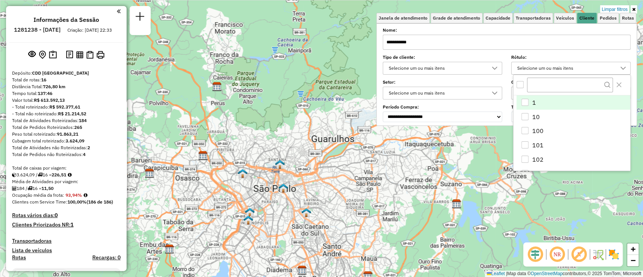
click at [523, 64] on div "Selecione um ou mais itens" at bounding box center [565, 68] width 101 height 12
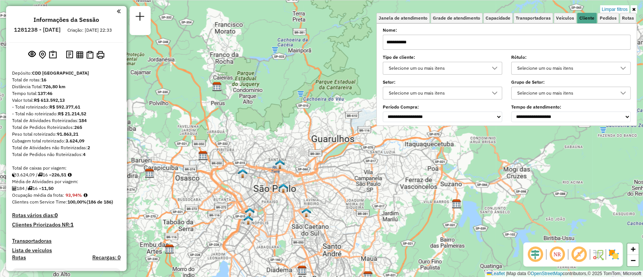
click at [557, 259] on em at bounding box center [557, 254] width 18 height 18
click at [606, 19] on span "Pedidos" at bounding box center [608, 18] width 17 height 5
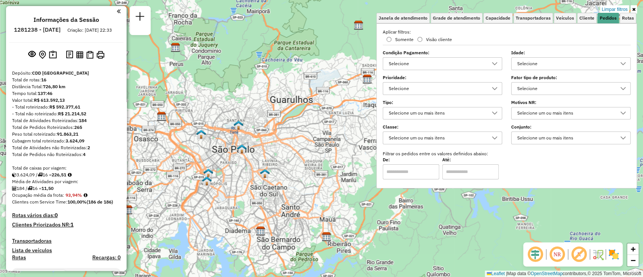
drag, startPoint x: 410, startPoint y: 228, endPoint x: 369, endPoint y: 189, distance: 57.1
click at [369, 189] on div "Limpar filtros Janela de atendimento Grade de atendimento Capacidade Transporta…" at bounding box center [321, 138] width 643 height 277
click at [118, 13] on em at bounding box center [119, 11] width 4 height 7
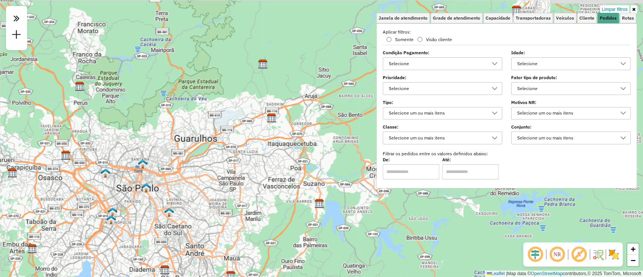
drag, startPoint x: 326, startPoint y: 175, endPoint x: 231, endPoint y: 214, distance: 103.0
click at [231, 214] on div "Limpar filtros Janela de atendimento Grade de atendimento Capacidade Transporta…" at bounding box center [321, 138] width 643 height 277
click at [627, 21] on link "Rotas" at bounding box center [628, 18] width 17 height 11
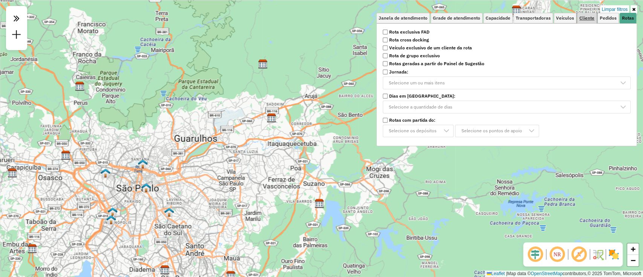
click at [585, 20] on span "Cliente" at bounding box center [587, 18] width 15 height 5
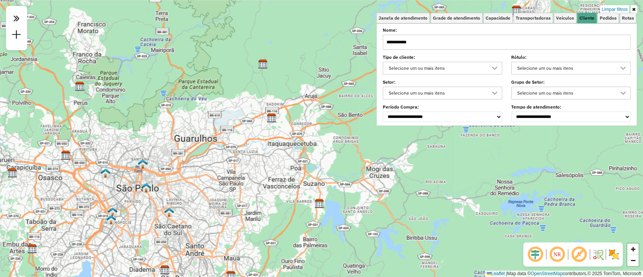
click at [500, 41] on input "**********" at bounding box center [507, 42] width 248 height 15
type input "******"
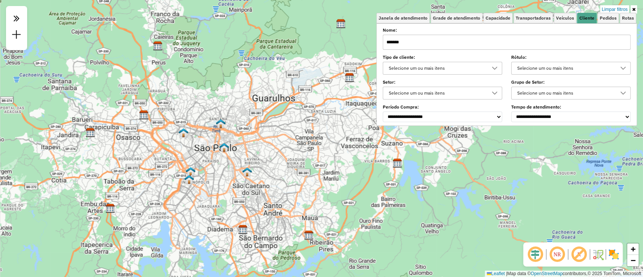
drag, startPoint x: 127, startPoint y: 158, endPoint x: 205, endPoint y: 118, distance: 87.8
click at [205, 118] on div "Limpar filtros Janela de atendimento Grade de atendimento Capacidade Transporta…" at bounding box center [321, 138] width 643 height 277
click at [560, 258] on em at bounding box center [557, 254] width 18 height 18
click at [556, 254] on em at bounding box center [557, 254] width 18 height 18
click at [536, 255] on em at bounding box center [536, 254] width 18 height 18
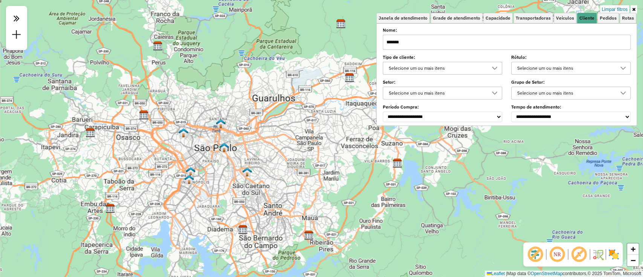
click at [578, 255] on em at bounding box center [579, 254] width 18 height 18
click at [596, 255] on img at bounding box center [598, 254] width 12 height 12
click at [552, 44] on input "******" at bounding box center [507, 42] width 248 height 15
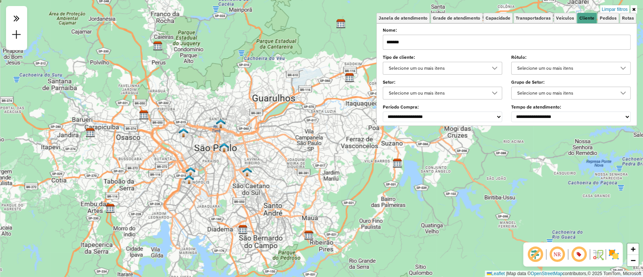
click at [552, 44] on input "******" at bounding box center [507, 42] width 248 height 15
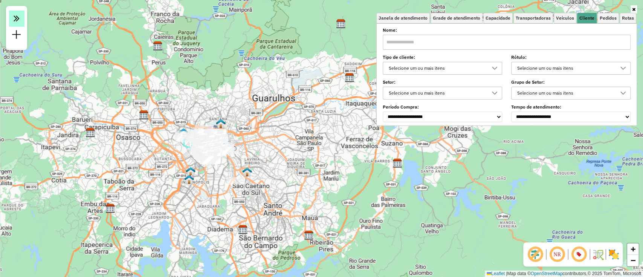
click at [9, 17] on em at bounding box center [16, 19] width 15 height 16
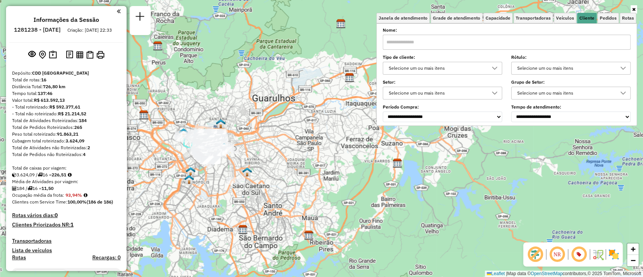
click at [478, 44] on input "text" at bounding box center [507, 42] width 248 height 15
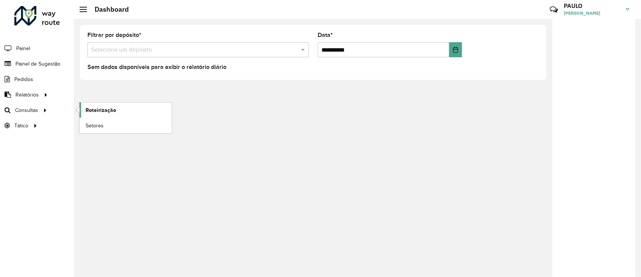
click at [104, 109] on span "Roteirização" at bounding box center [101, 110] width 31 height 8
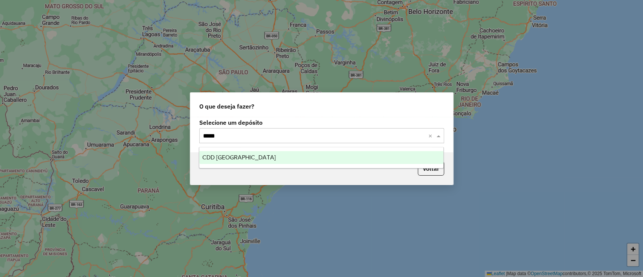
type input "******"
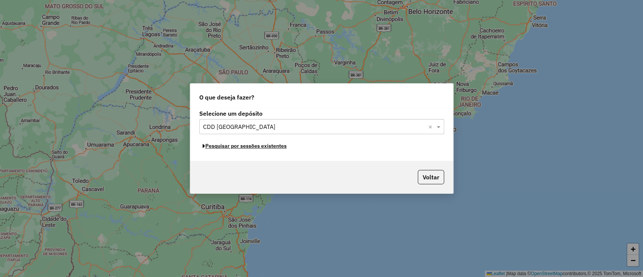
click at [283, 144] on button "Pesquisar por sessões existentes" at bounding box center [244, 146] width 91 height 12
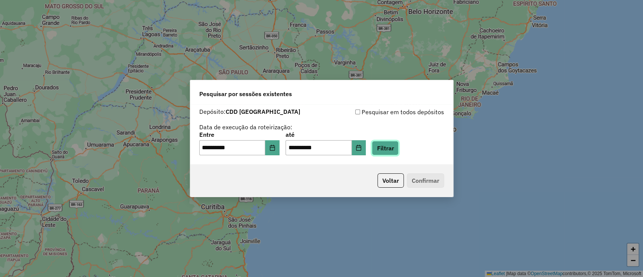
click at [393, 152] on button "Filtrar" at bounding box center [385, 148] width 27 height 14
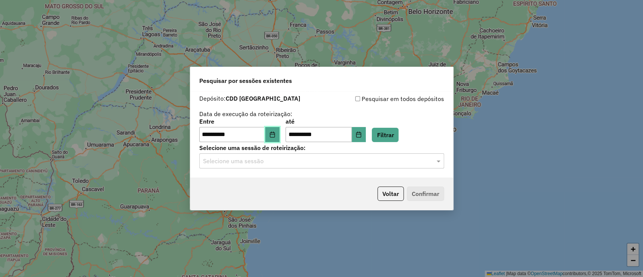
click at [275, 135] on icon "Choose Date" at bounding box center [272, 135] width 5 height 6
click at [349, 115] on div "**********" at bounding box center [321, 118] width 245 height 48
click at [280, 133] on button "Choose Date" at bounding box center [272, 134] width 14 height 15
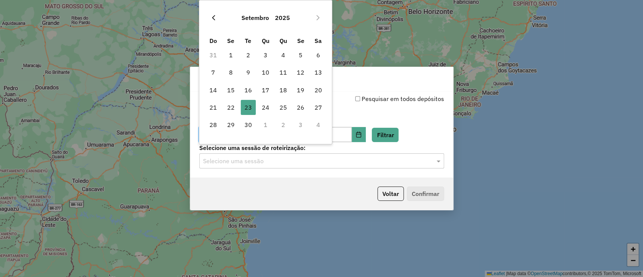
click at [216, 18] on icon "Previous Month" at bounding box center [214, 18] width 6 height 6
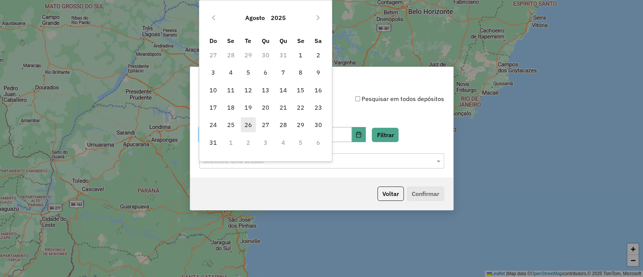
click at [253, 125] on span "26" at bounding box center [248, 124] width 15 height 15
type input "**********"
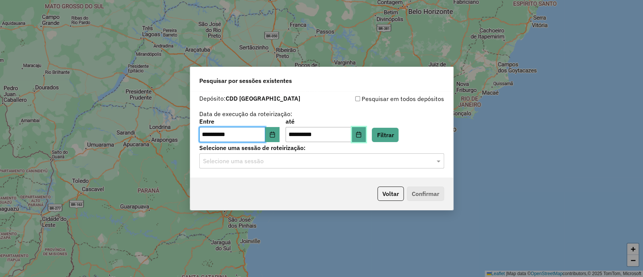
click at [365, 139] on button "Choose Date" at bounding box center [359, 134] width 14 height 15
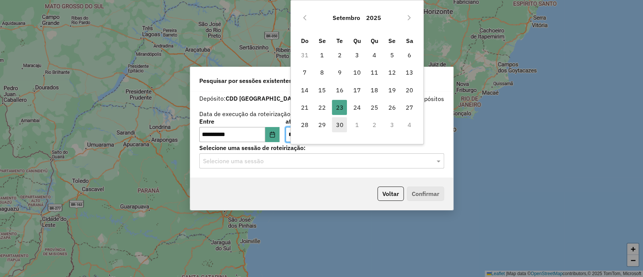
click at [343, 127] on span "30" at bounding box center [339, 124] width 15 height 15
type input "**********"
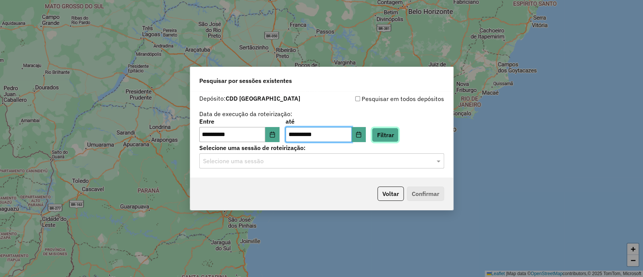
click at [399, 130] on button "Filtrar" at bounding box center [385, 135] width 27 height 14
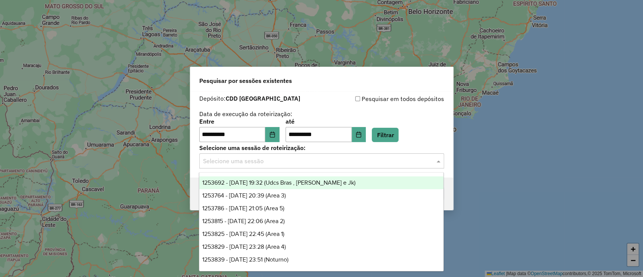
click at [343, 161] on input "text" at bounding box center [314, 161] width 222 height 9
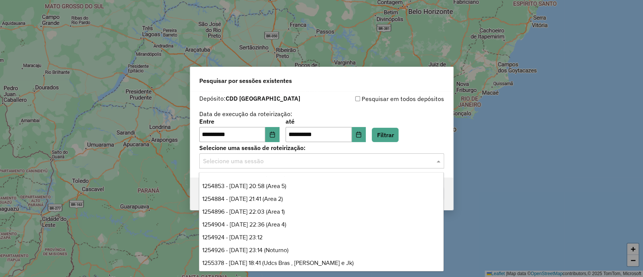
scroll to position [202, 0]
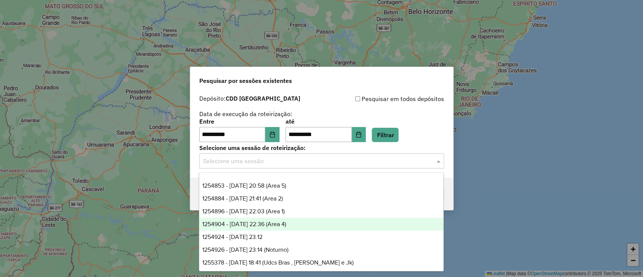
click at [277, 221] on span "1254904 - [DATE] 22:36 (Area 4)" at bounding box center [244, 224] width 84 height 6
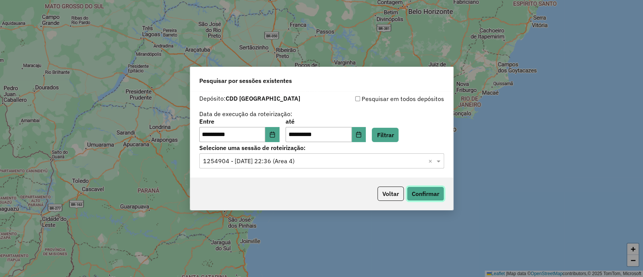
click at [435, 196] on button "Confirmar" at bounding box center [425, 194] width 37 height 14
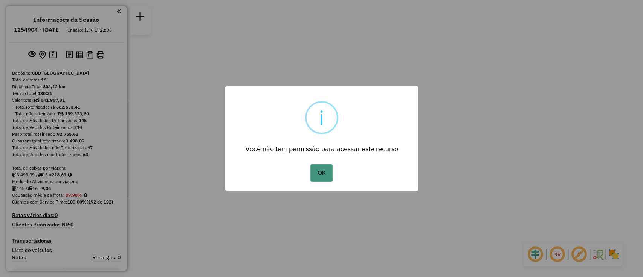
click at [316, 168] on button "OK" at bounding box center [322, 172] width 22 height 17
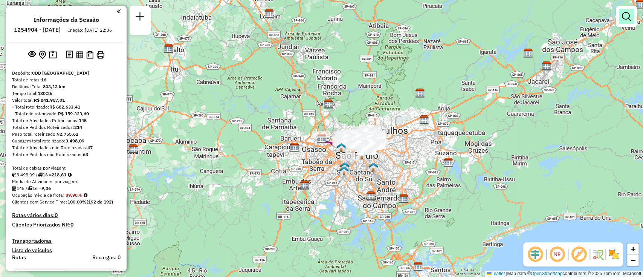
click at [629, 19] on em at bounding box center [626, 16] width 9 height 9
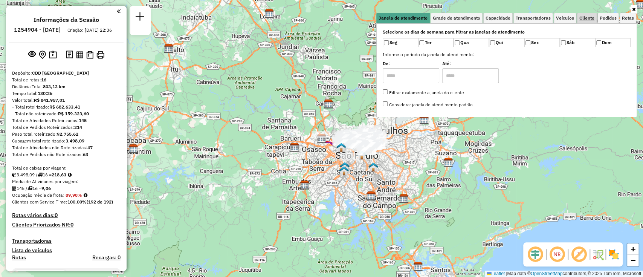
click at [585, 19] on span "Cliente" at bounding box center [587, 18] width 15 height 5
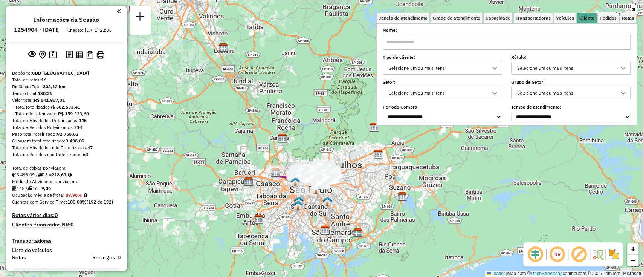
drag, startPoint x: 422, startPoint y: 143, endPoint x: 371, endPoint y: 181, distance: 63.6
click at [371, 181] on div "Janela de atendimento Grade de atendimento Capacidade Transportadoras Veículos …" at bounding box center [321, 138] width 643 height 277
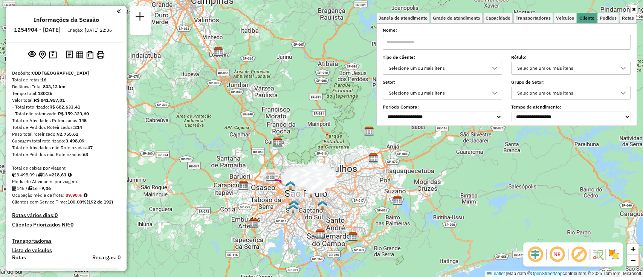
click at [439, 40] on input "text" at bounding box center [507, 42] width 248 height 15
type input "**********"
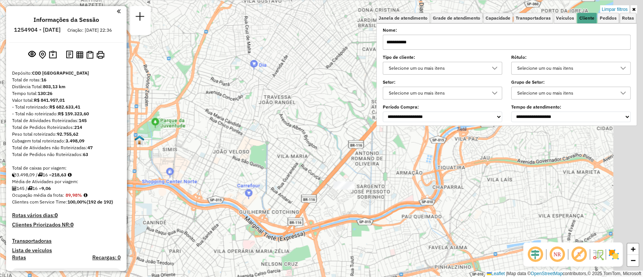
drag, startPoint x: 410, startPoint y: 216, endPoint x: 335, endPoint y: 204, distance: 76.7
click at [335, 204] on div "Limpar filtros Janela de atendimento Grade de atendimento Capacidade Transporta…" at bounding box center [321, 138] width 643 height 277
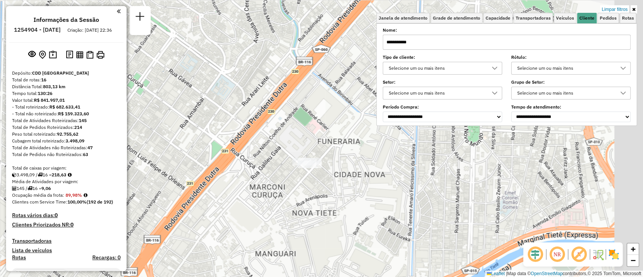
drag, startPoint x: 386, startPoint y: 178, endPoint x: 322, endPoint y: 210, distance: 71.5
click at [322, 210] on div "Limpar filtros Janela de atendimento Grade de atendimento Capacidade Transporta…" at bounding box center [321, 138] width 643 height 277
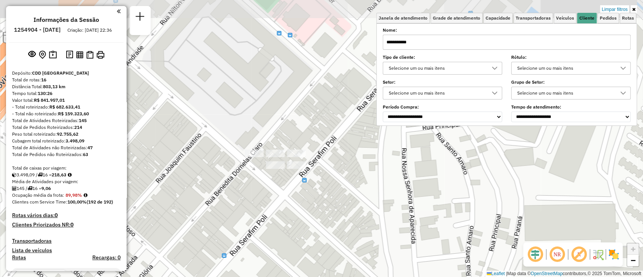
drag, startPoint x: 296, startPoint y: 109, endPoint x: 310, endPoint y: 247, distance: 138.2
click at [310, 247] on div "Limpar filtros Janela de atendimento Grade de atendimento Capacidade Transporta…" at bounding box center [321, 138] width 643 height 277
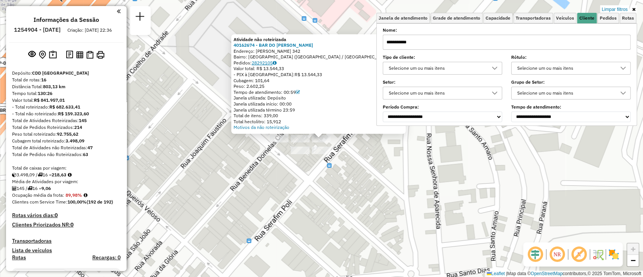
click at [277, 62] on icon at bounding box center [275, 63] width 4 height 5
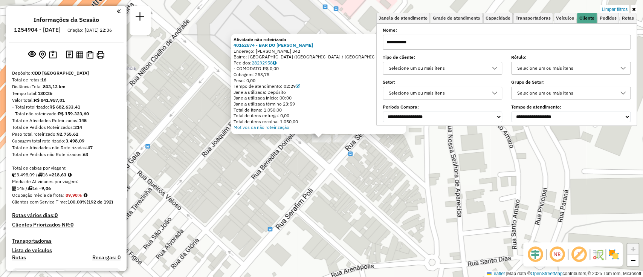
click at [277, 62] on icon at bounding box center [275, 63] width 4 height 5
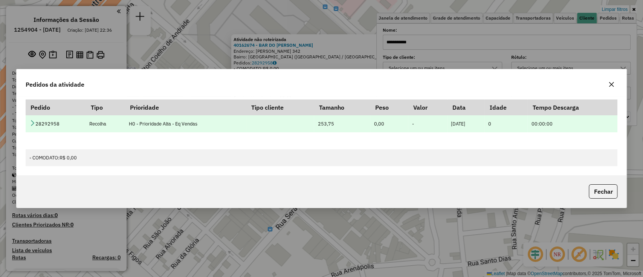
click at [30, 126] on icon at bounding box center [32, 123] width 6 height 6
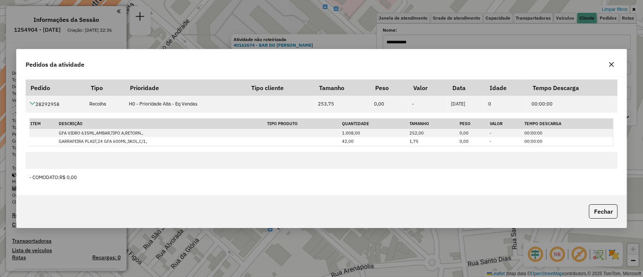
click at [612, 67] on icon "button" at bounding box center [612, 64] width 6 height 6
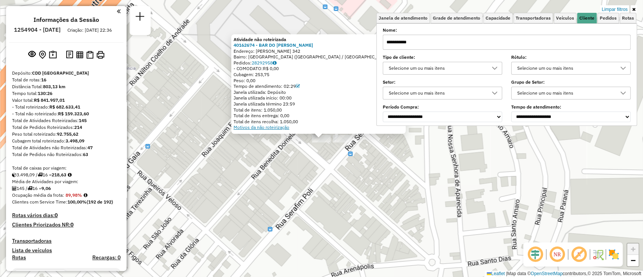
click at [277, 129] on link "Motivos da não roteirização" at bounding box center [262, 127] width 56 height 6
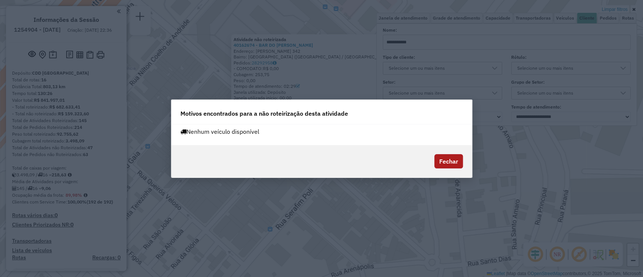
click at [458, 158] on button "Fechar" at bounding box center [449, 161] width 29 height 14
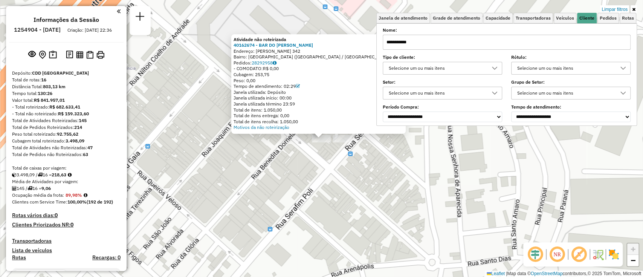
click at [633, 8] on icon at bounding box center [633, 9] width 3 height 5
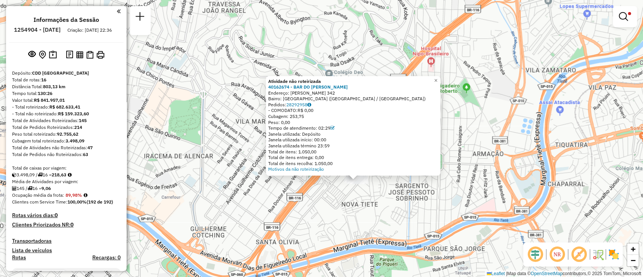
drag, startPoint x: 198, startPoint y: 167, endPoint x: 341, endPoint y: 184, distance: 143.5
click at [341, 184] on div "Atividade não roteirizada 40162674 - BAR DO [PERSON_NAME]: [PERSON_NAME] 342 Ba…" at bounding box center [321, 138] width 643 height 277
click at [632, 20] on link at bounding box center [625, 16] width 18 height 15
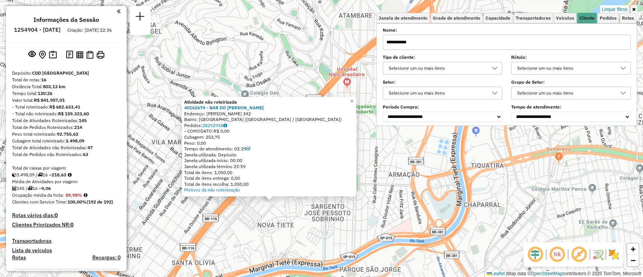
drag, startPoint x: 469, startPoint y: 196, endPoint x: 385, endPoint y: 217, distance: 86.6
click at [385, 217] on div "Atividade não roteirizada 40162674 - BAR DO [PERSON_NAME]: [PERSON_NAME] 342 Ba…" at bounding box center [321, 138] width 643 height 277
click at [244, 235] on div "Atividade não roteirizada 40162674 - BAR DO [PERSON_NAME]: [PERSON_NAME] 342 Ba…" at bounding box center [321, 138] width 643 height 277
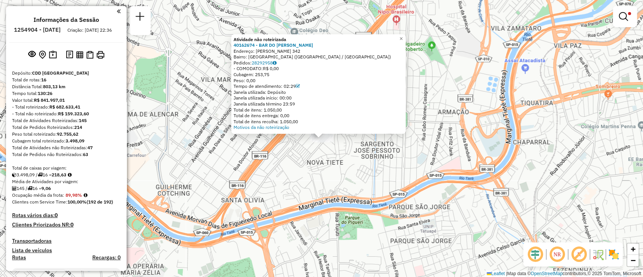
click at [317, 157] on div "Atividade não roteirizada 40162674 - BAR DO [PERSON_NAME]: [PERSON_NAME] 342 Ba…" at bounding box center [321, 138] width 643 height 277
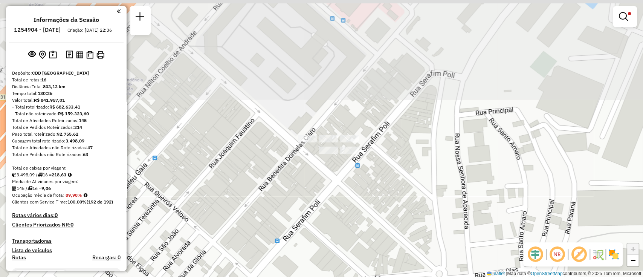
drag, startPoint x: 344, startPoint y: 100, endPoint x: 322, endPoint y: 240, distance: 141.2
click at [322, 240] on div "Limpar filtros Janela de atendimento Grade de atendimento Capacidade Transporta…" at bounding box center [321, 138] width 643 height 277
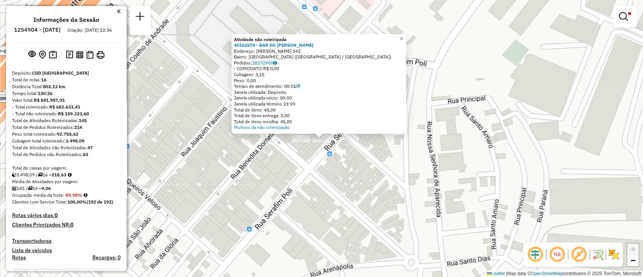
click at [353, 150] on div "Atividade não roteirizada 40162674 - BAR DO [PERSON_NAME]: [PERSON_NAME] 342 Ba…" at bounding box center [321, 138] width 643 height 277
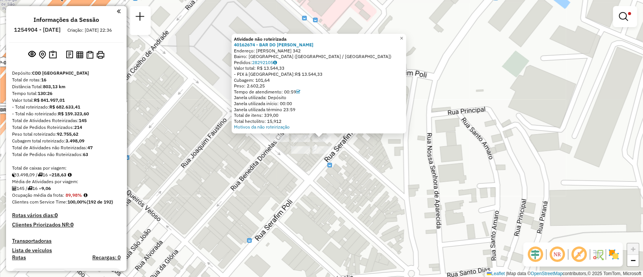
click at [357, 161] on div "Atividade não roteirizada 40162674 - BAR DO [PERSON_NAME]: [PERSON_NAME] 342 Ba…" at bounding box center [321, 138] width 643 height 277
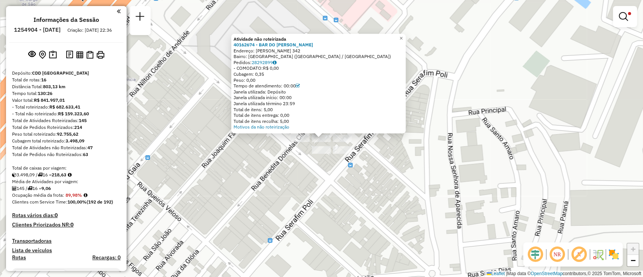
click at [286, 130] on div "Atividade não roteirizada 40162674 - BAR DO [PERSON_NAME]: [PERSON_NAME] 342 Ba…" at bounding box center [318, 84] width 175 height 100
click at [285, 129] on link "Motivos da não roteirização" at bounding box center [262, 127] width 56 height 6
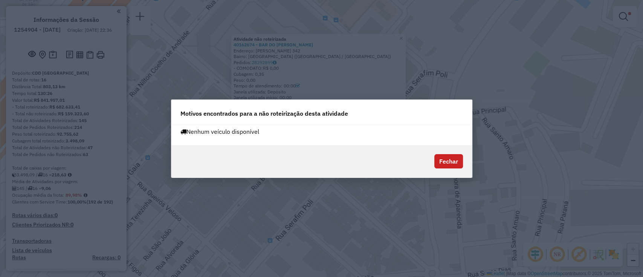
click at [337, 201] on modal-container "Motivos encontrados para a não roteirização desta atividade Nenhum veículo disp…" at bounding box center [321, 138] width 643 height 277
click at [447, 156] on button "Fechar" at bounding box center [449, 161] width 29 height 14
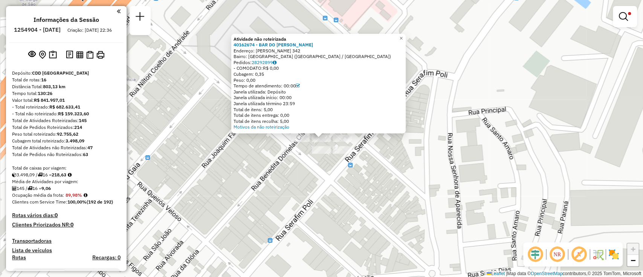
click at [447, 156] on div "Atividade não roteirizada 40162674 - BAR DO [PERSON_NAME]: [PERSON_NAME] 342 Ba…" at bounding box center [321, 138] width 643 height 277
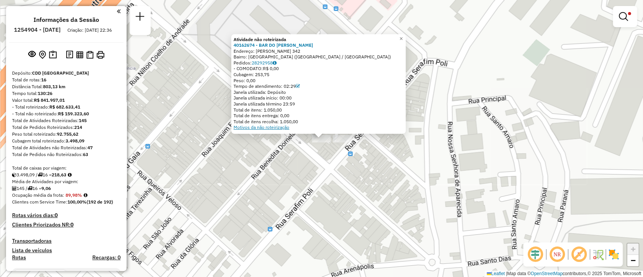
click at [283, 129] on link "Motivos da não roteirização" at bounding box center [262, 127] width 56 height 6
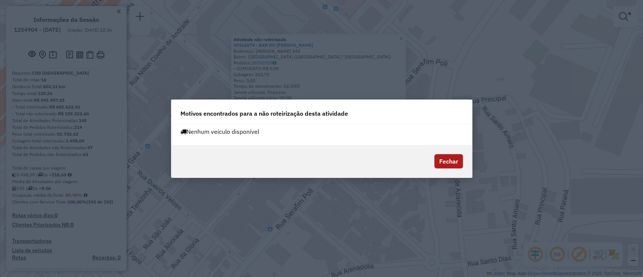
click at [451, 159] on button "Fechar" at bounding box center [449, 161] width 29 height 14
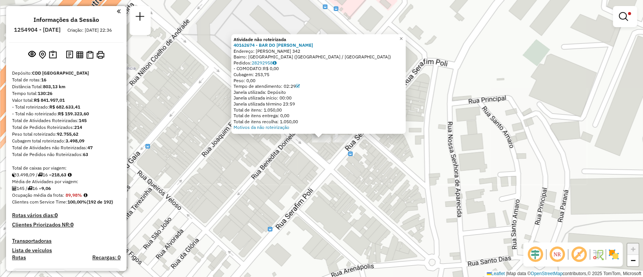
click at [451, 159] on div "Atividade não roteirizada 40162674 - BAR DO [PERSON_NAME]: [PERSON_NAME] 342 Ba…" at bounding box center [321, 138] width 643 height 277
